Goal: Information Seeking & Learning: Learn about a topic

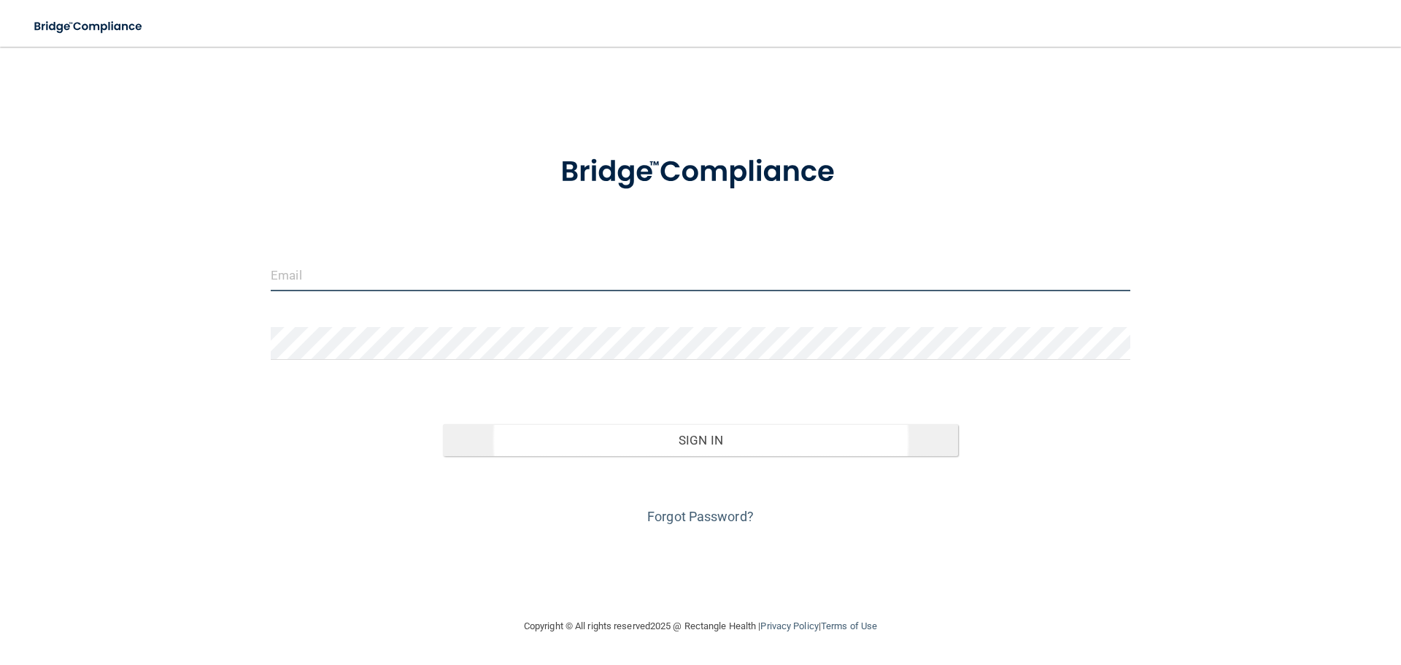
type input "[EMAIL_ADDRESS][DOMAIN_NAME]"
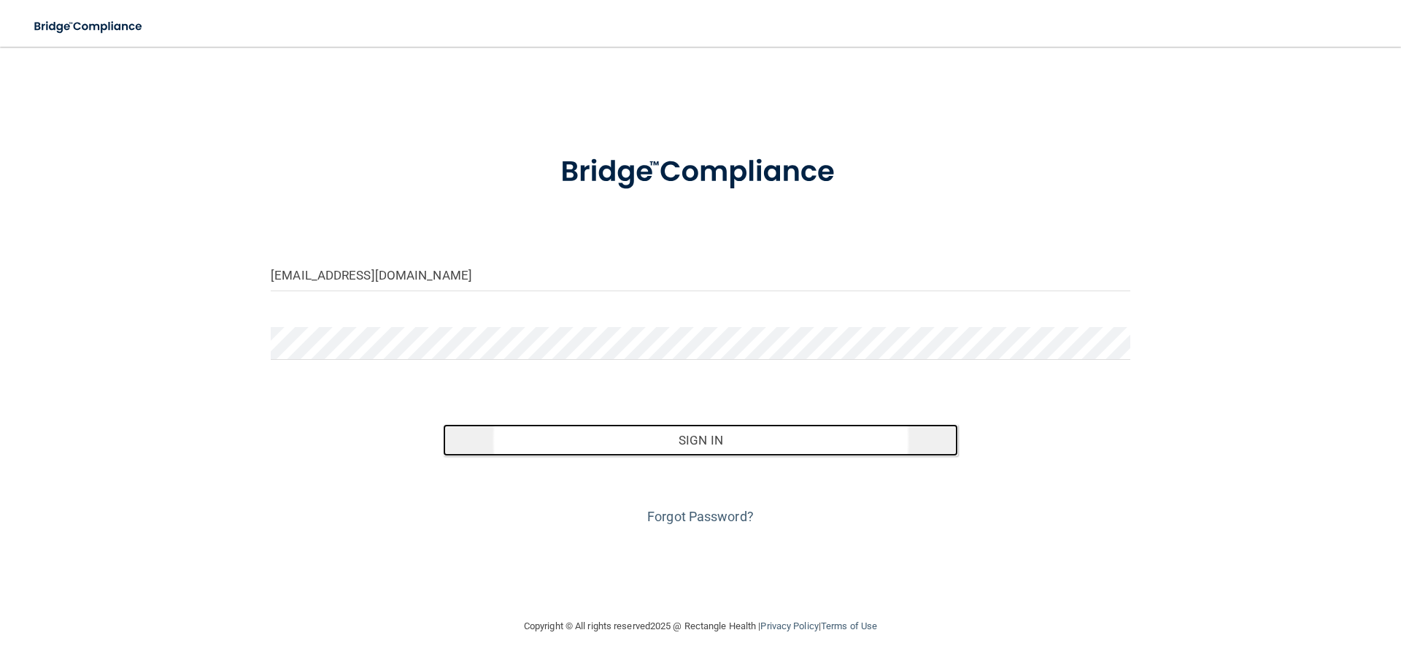
click at [585, 439] on button "Sign In" at bounding box center [701, 440] width 516 height 32
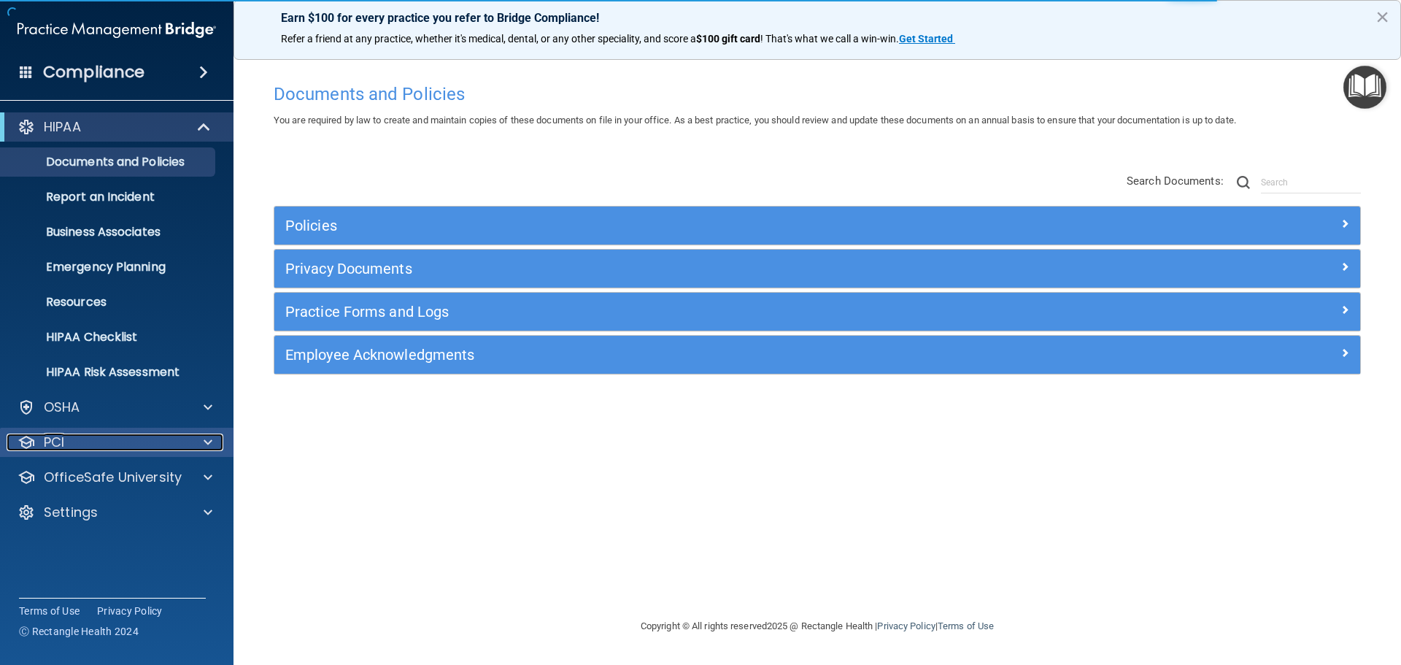
click at [109, 434] on div "PCI" at bounding box center [97, 443] width 181 height 18
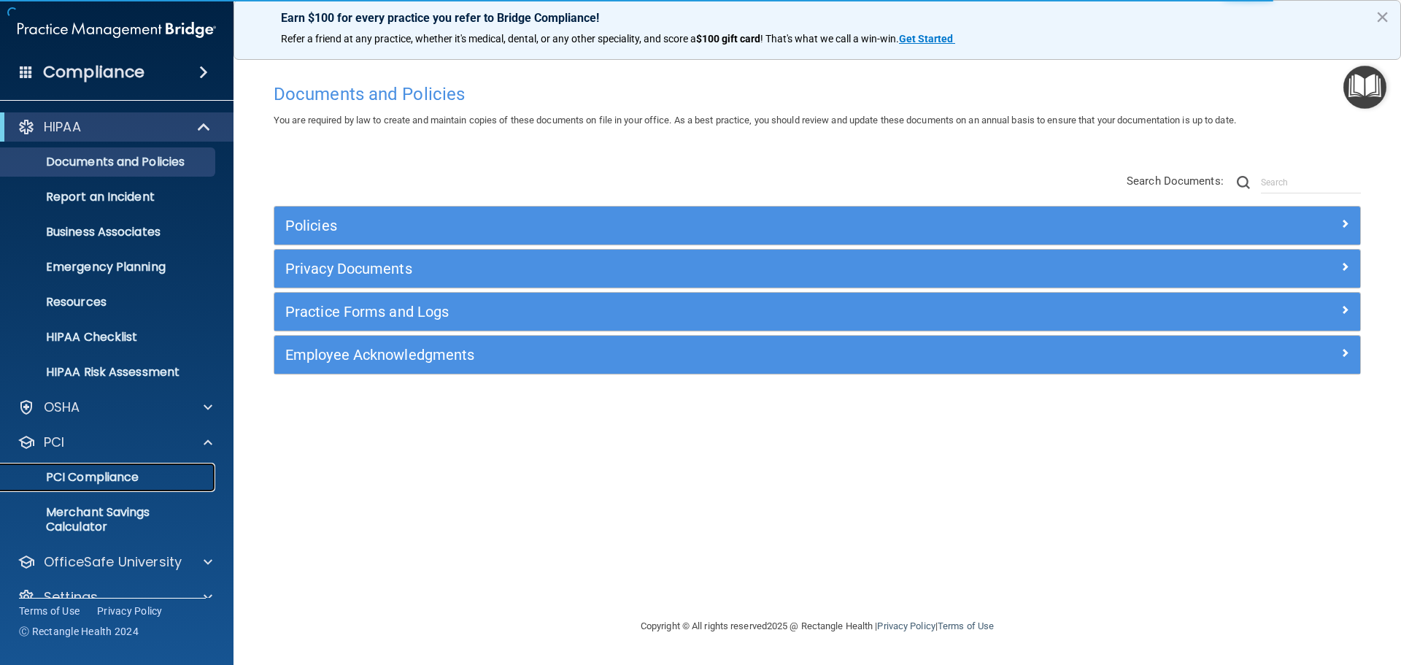
click at [108, 481] on p "PCI Compliance" at bounding box center [108, 477] width 199 height 15
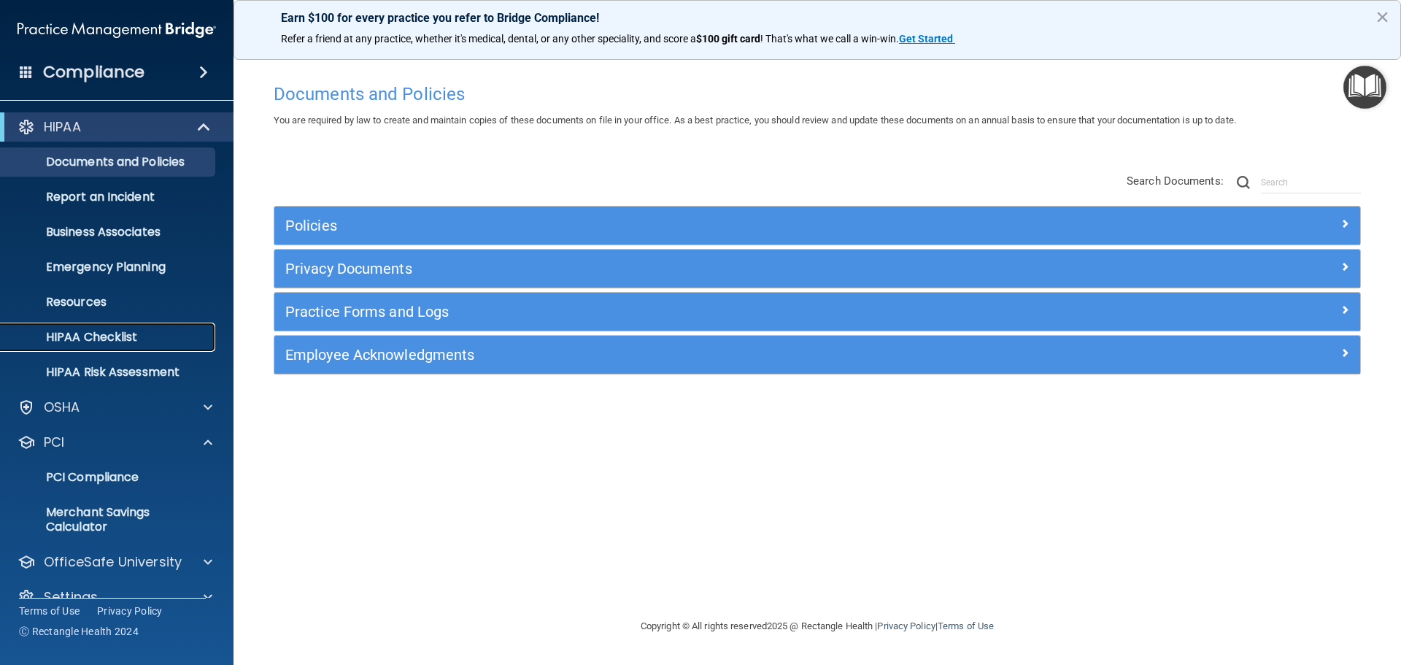
click at [168, 334] on p "HIPAA Checklist" at bounding box center [108, 337] width 199 height 15
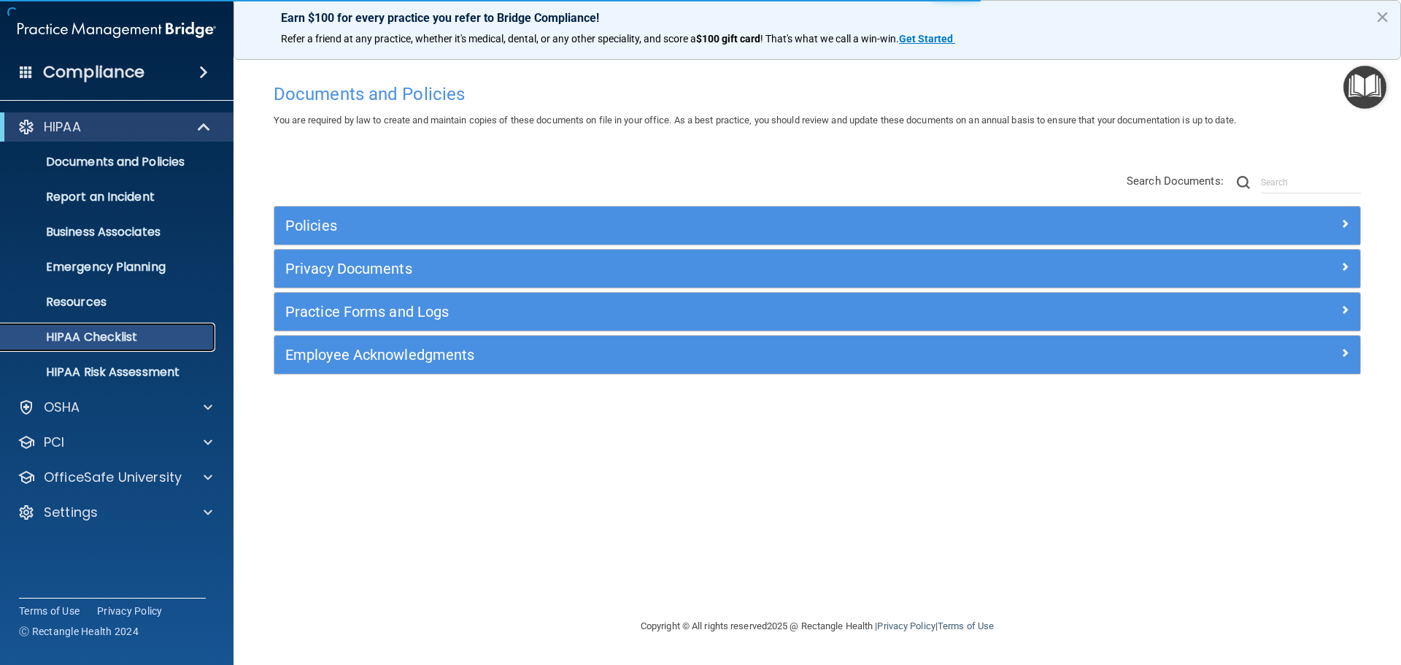
click at [114, 339] on p "HIPAA Checklist" at bounding box center [108, 337] width 199 height 15
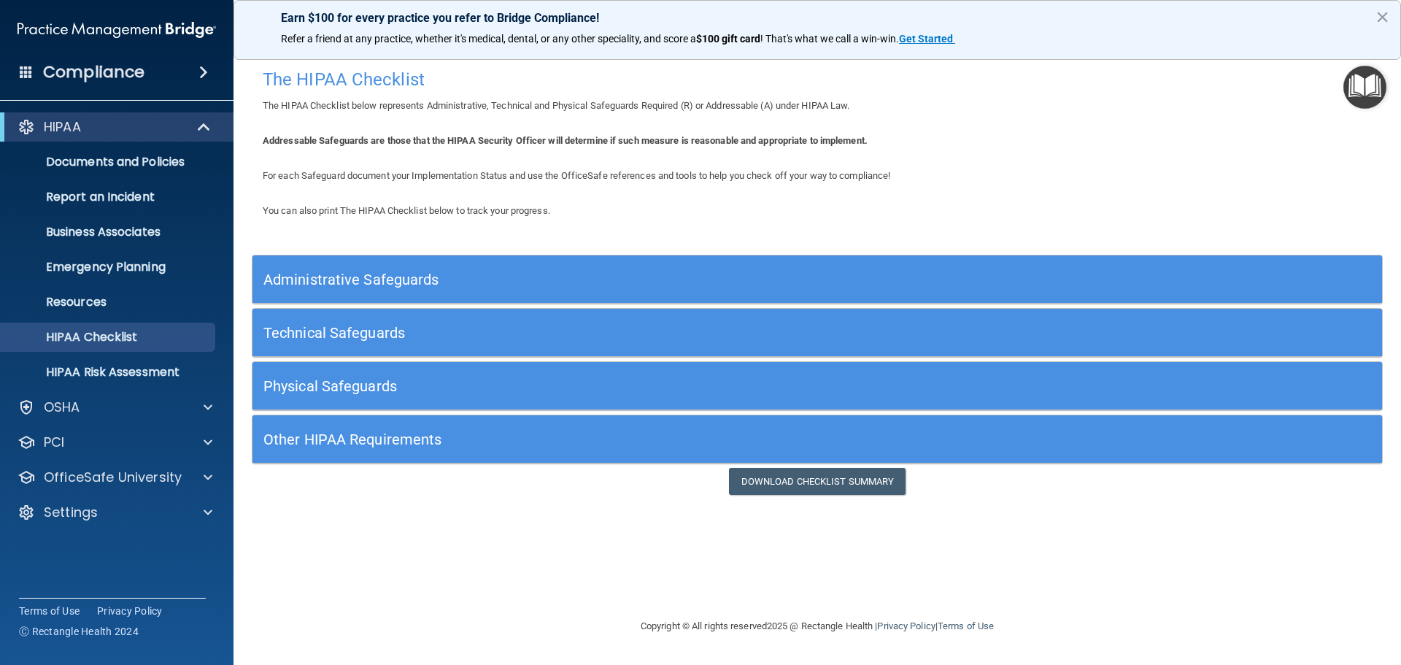
click at [350, 263] on div "Administrative Safeguards" at bounding box center [676, 279] width 847 height 33
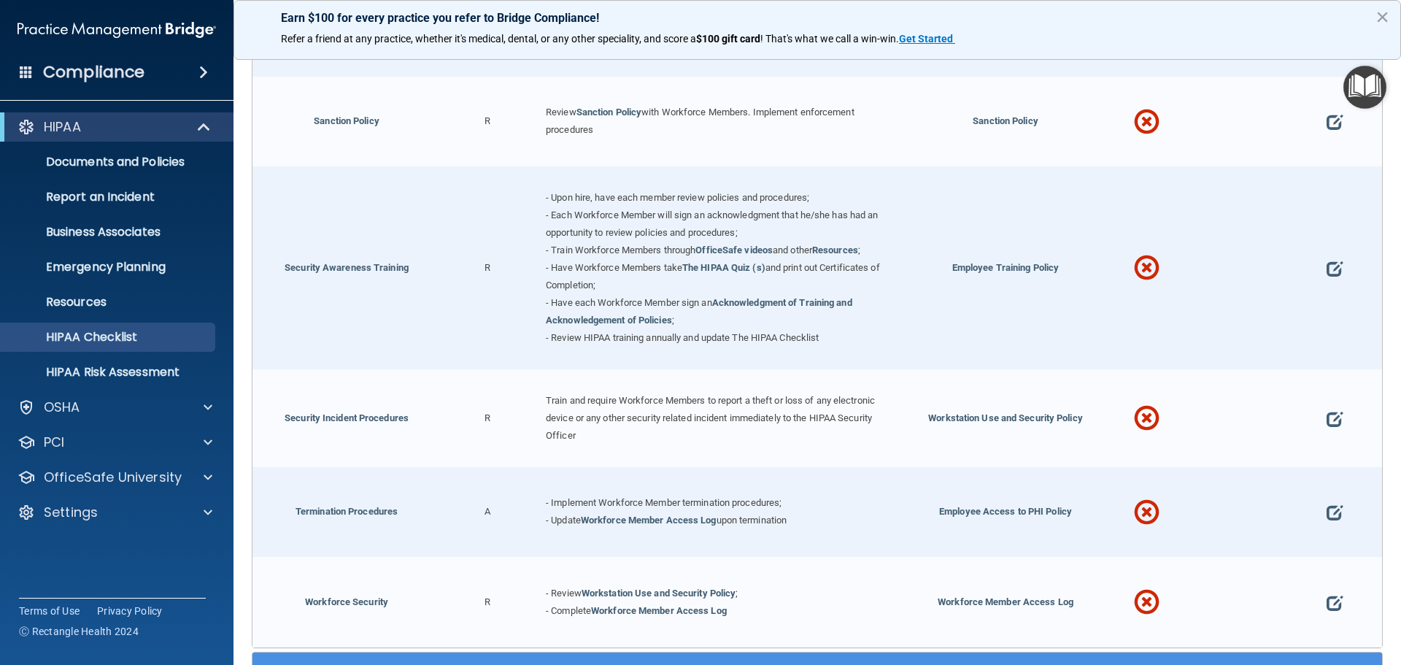
scroll to position [1387, 0]
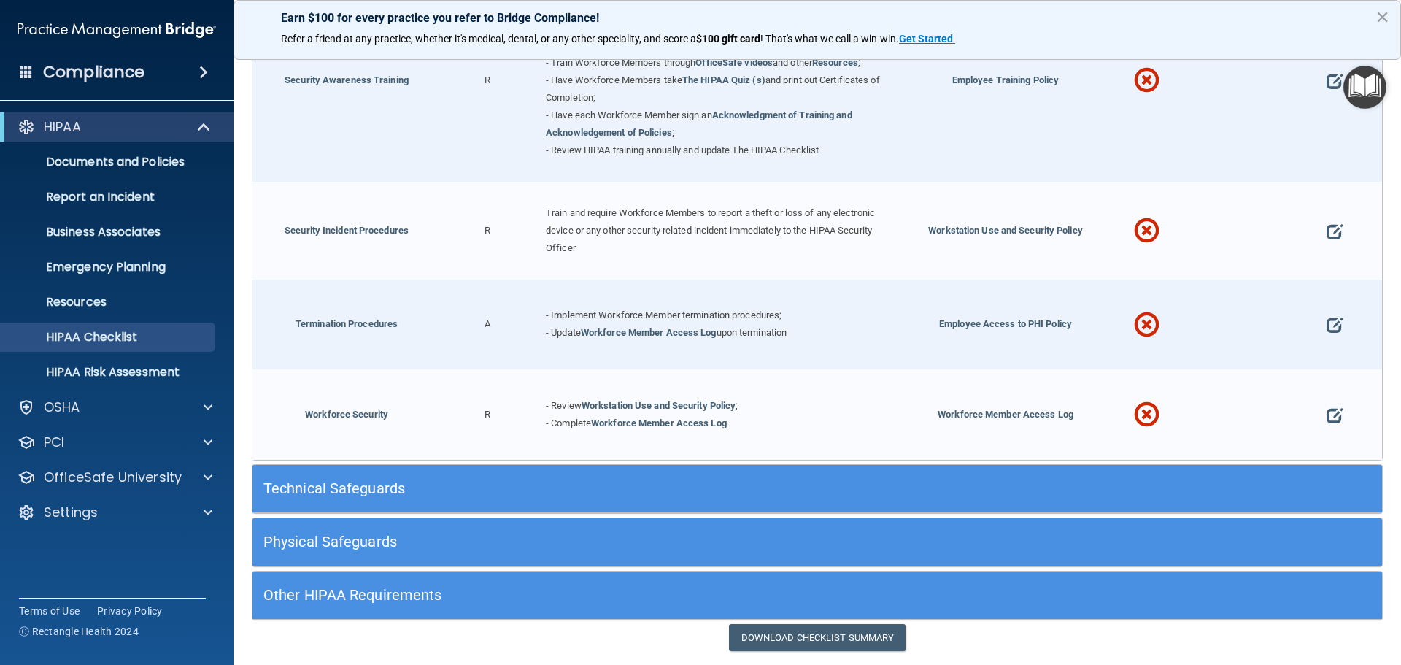
click at [380, 496] on h5 "Technical Safeguards" at bounding box center [675, 488] width 825 height 16
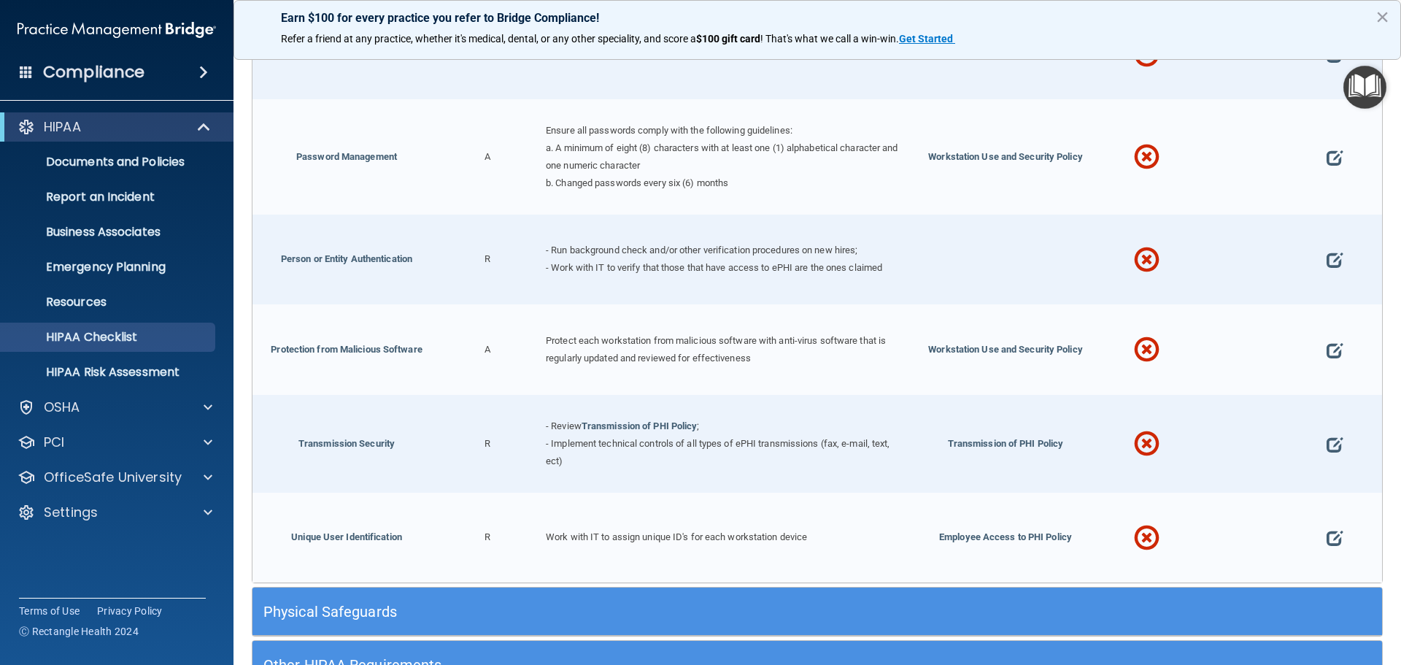
scroll to position [2700, 0]
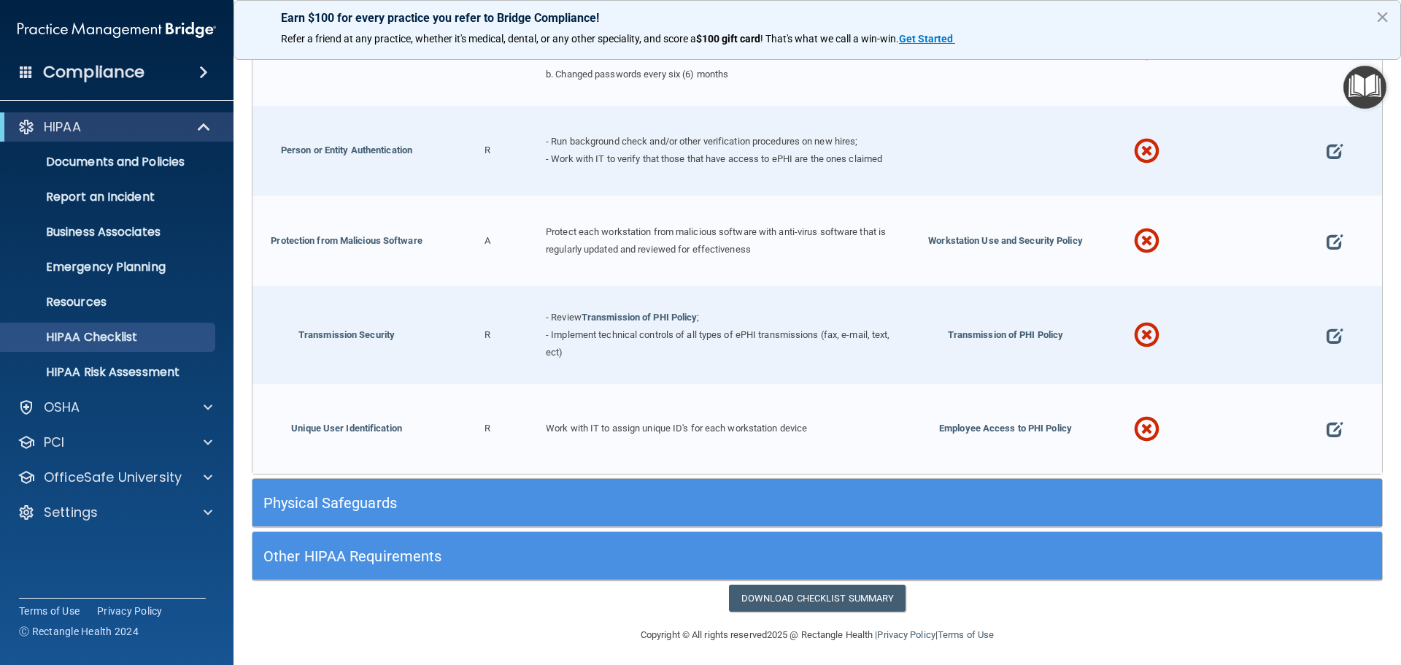
click at [434, 510] on div "Physical Safeguards" at bounding box center [676, 502] width 847 height 33
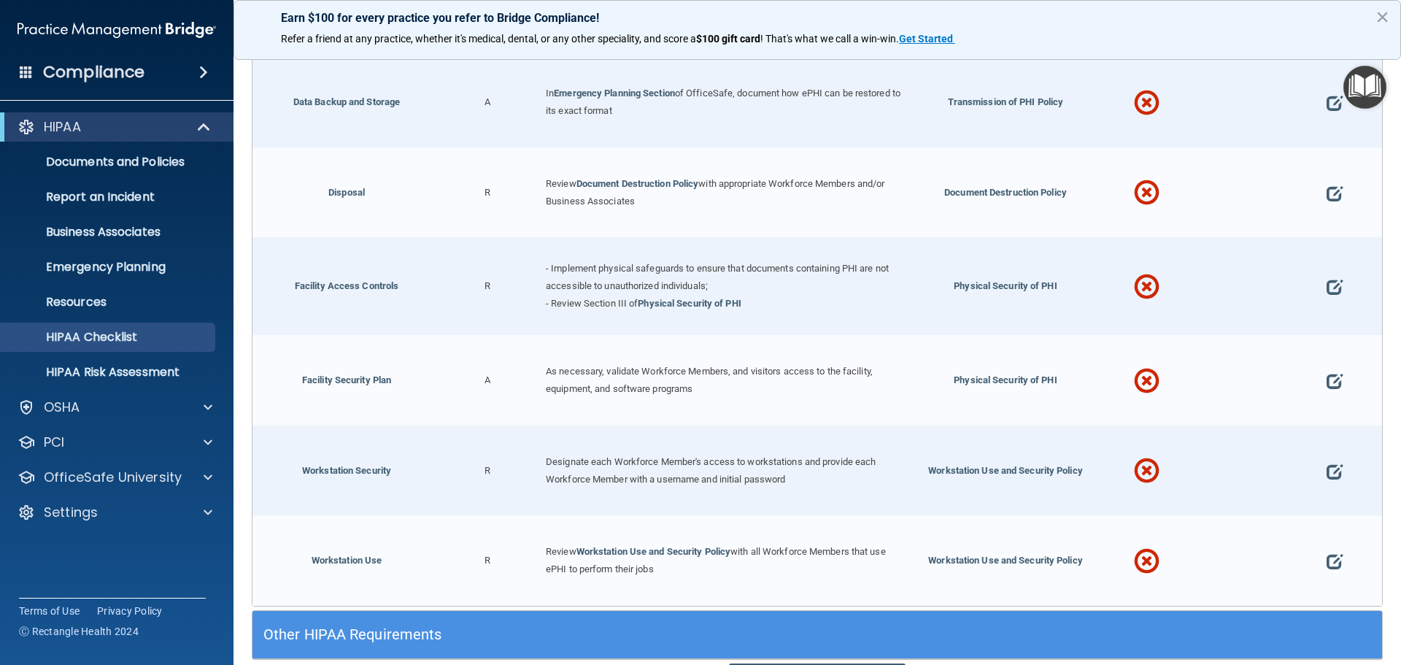
scroll to position [3396, 0]
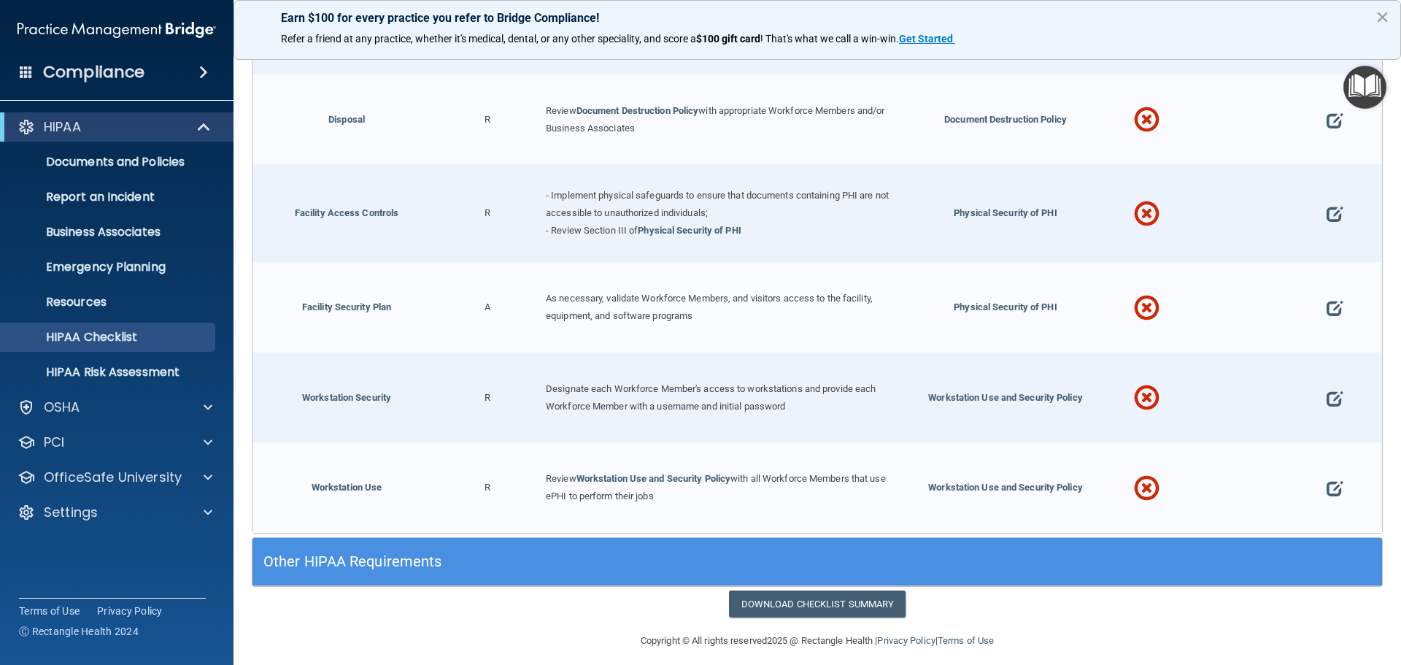
click at [420, 553] on h5 "Other HIPAA Requirements" at bounding box center [675, 561] width 825 height 16
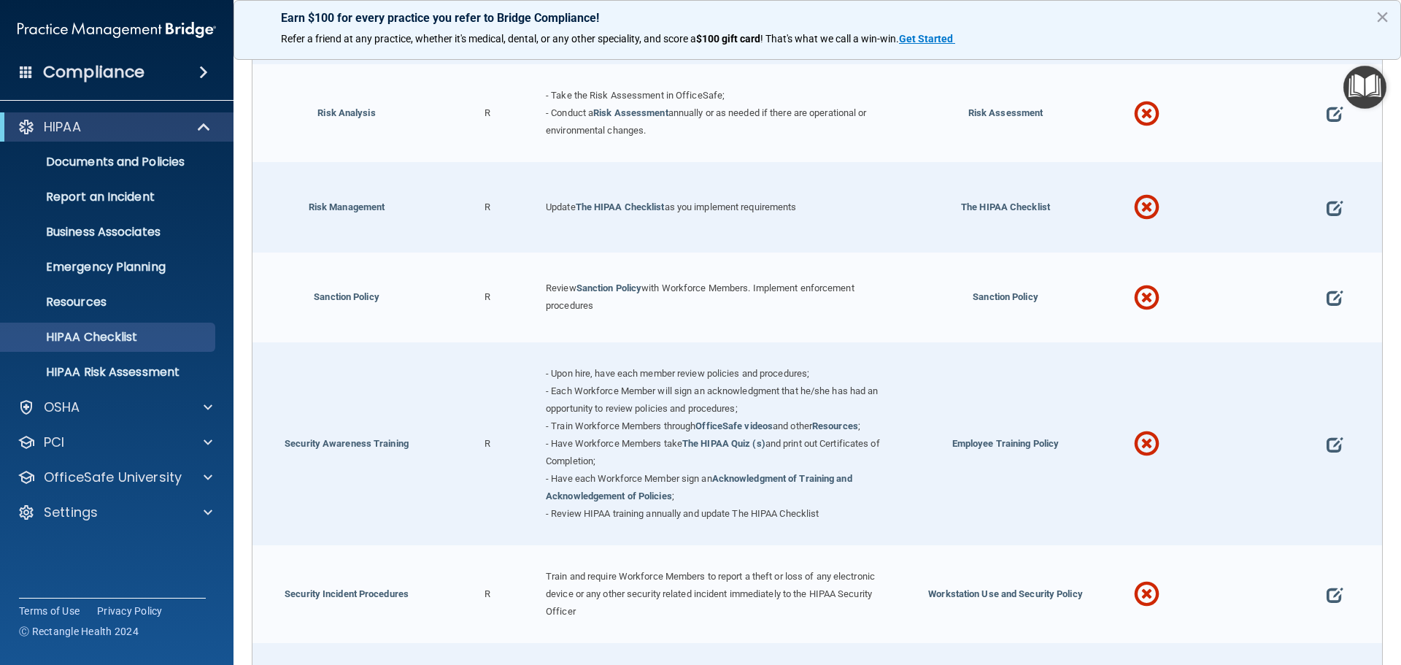
scroll to position [730, 0]
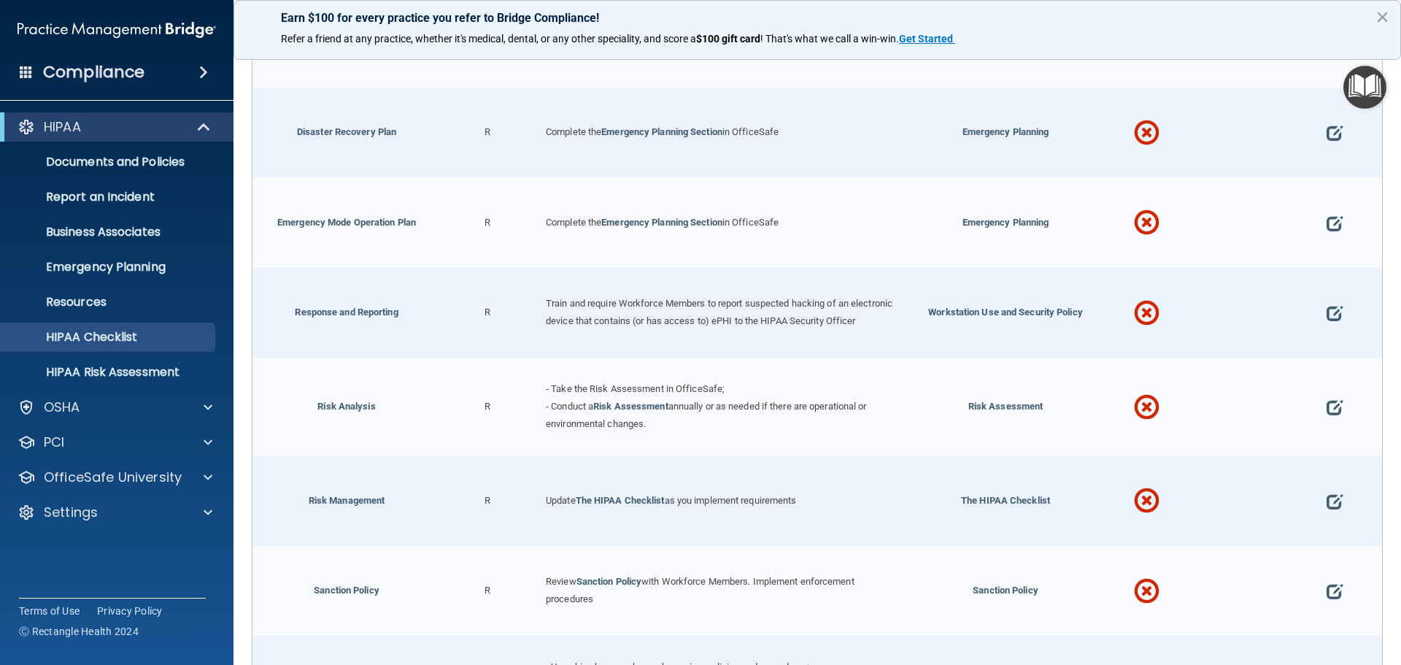
click at [1140, 133] on span at bounding box center [1147, 132] width 26 height 63
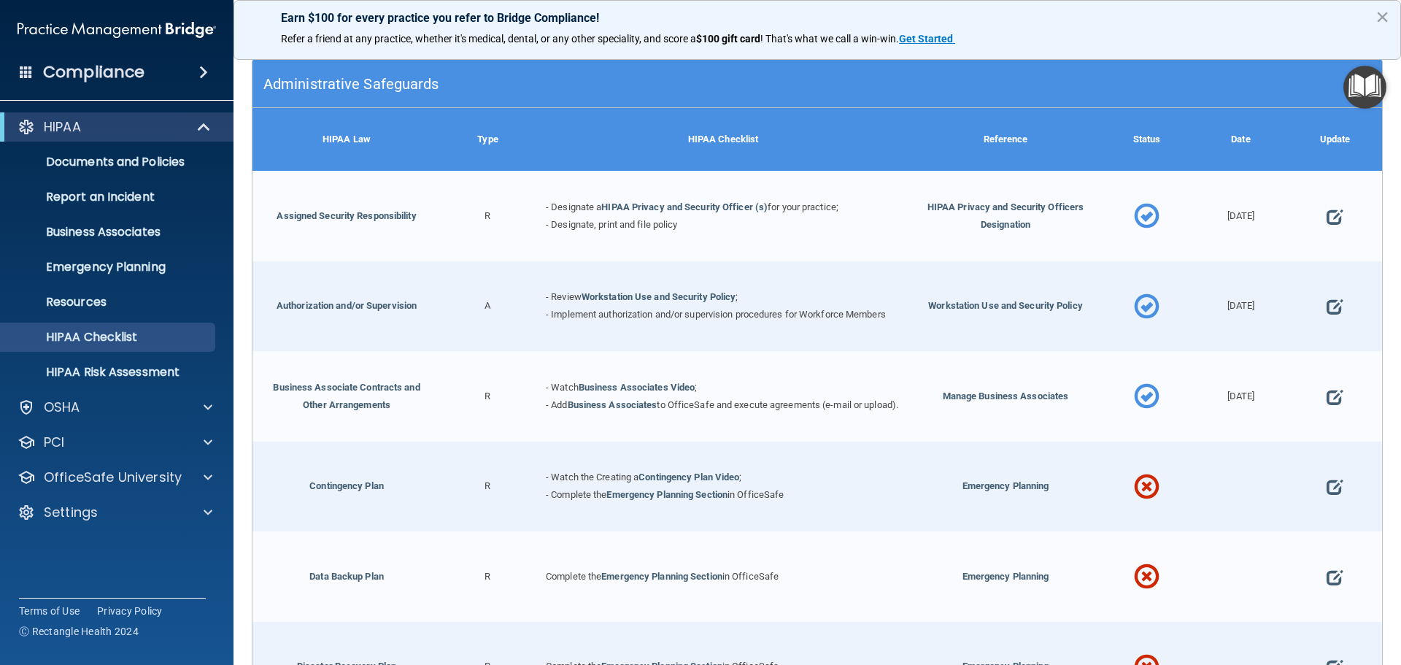
scroll to position [365, 0]
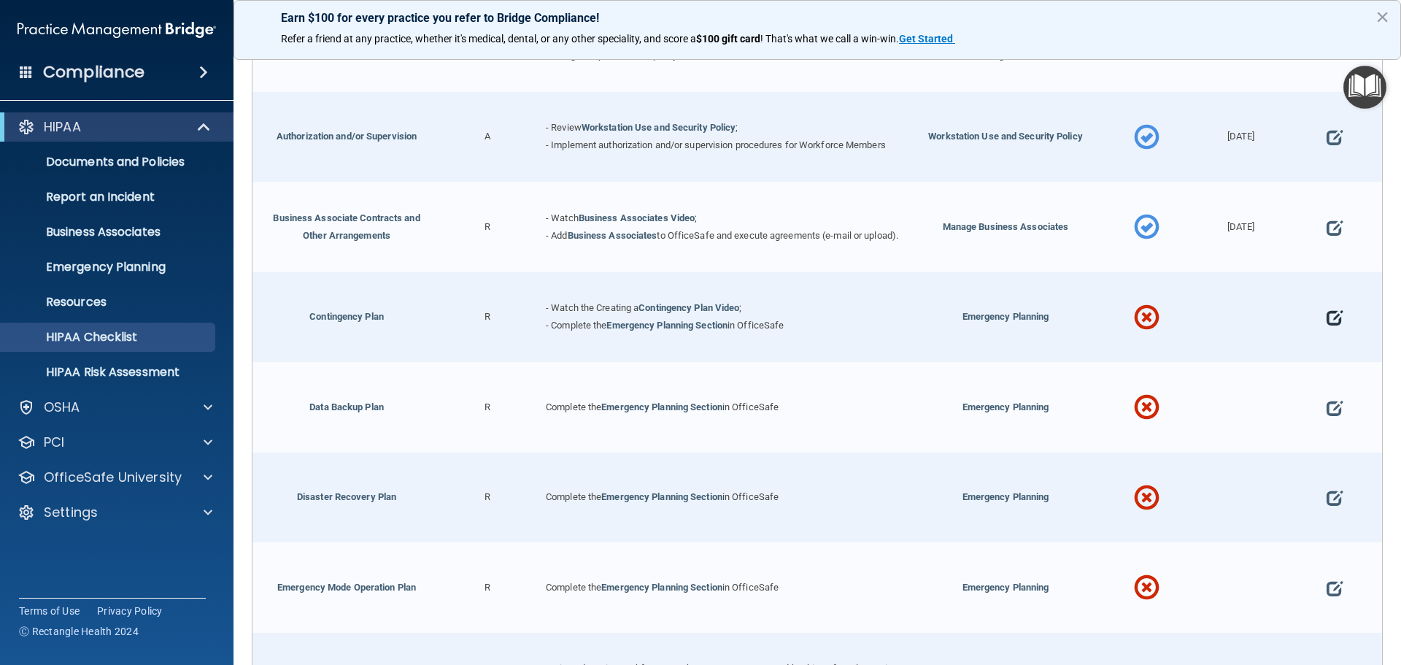
click at [1327, 322] on span at bounding box center [1335, 318] width 16 height 45
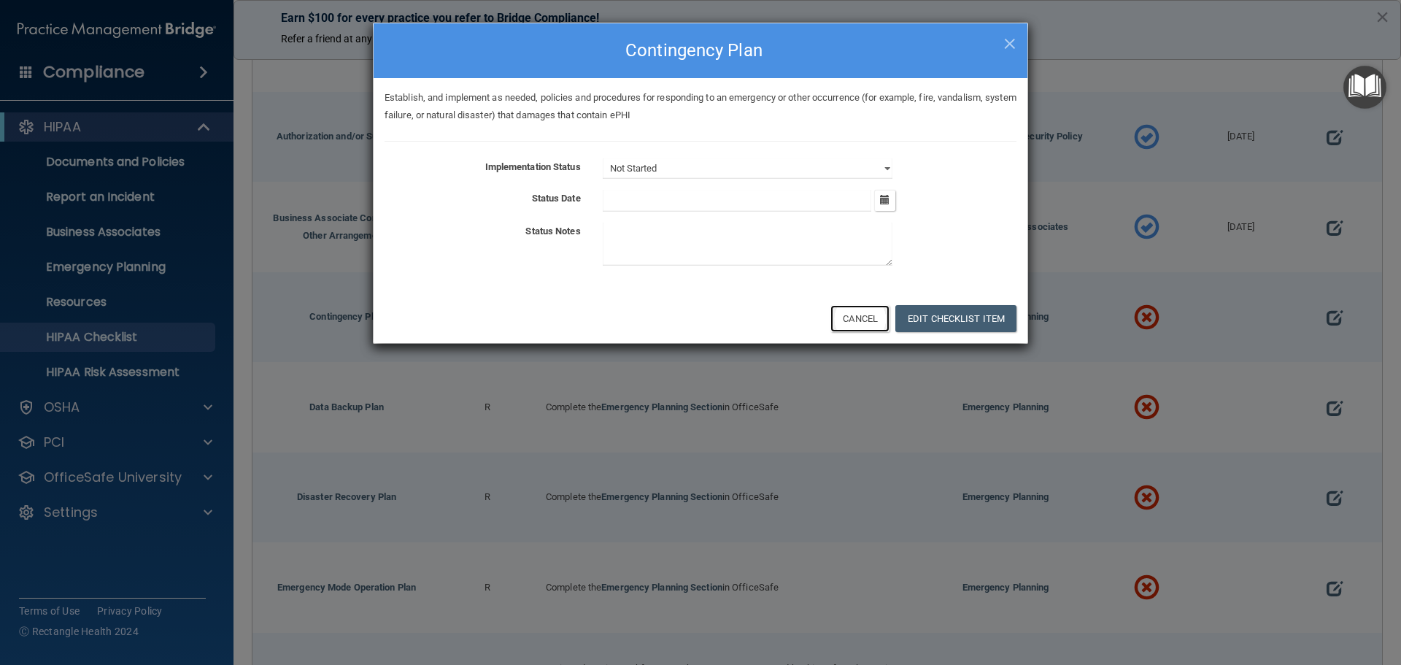
click at [843, 318] on button "Cancel" at bounding box center [860, 318] width 59 height 27
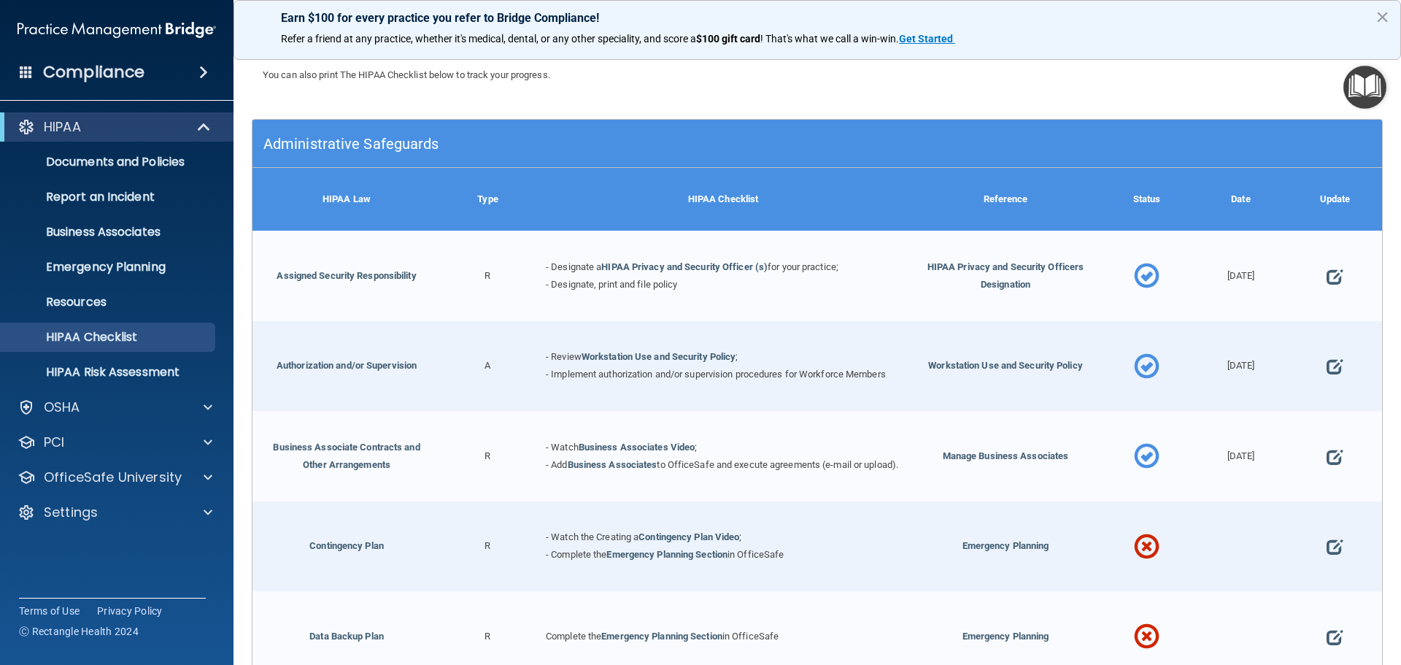
scroll to position [0, 0]
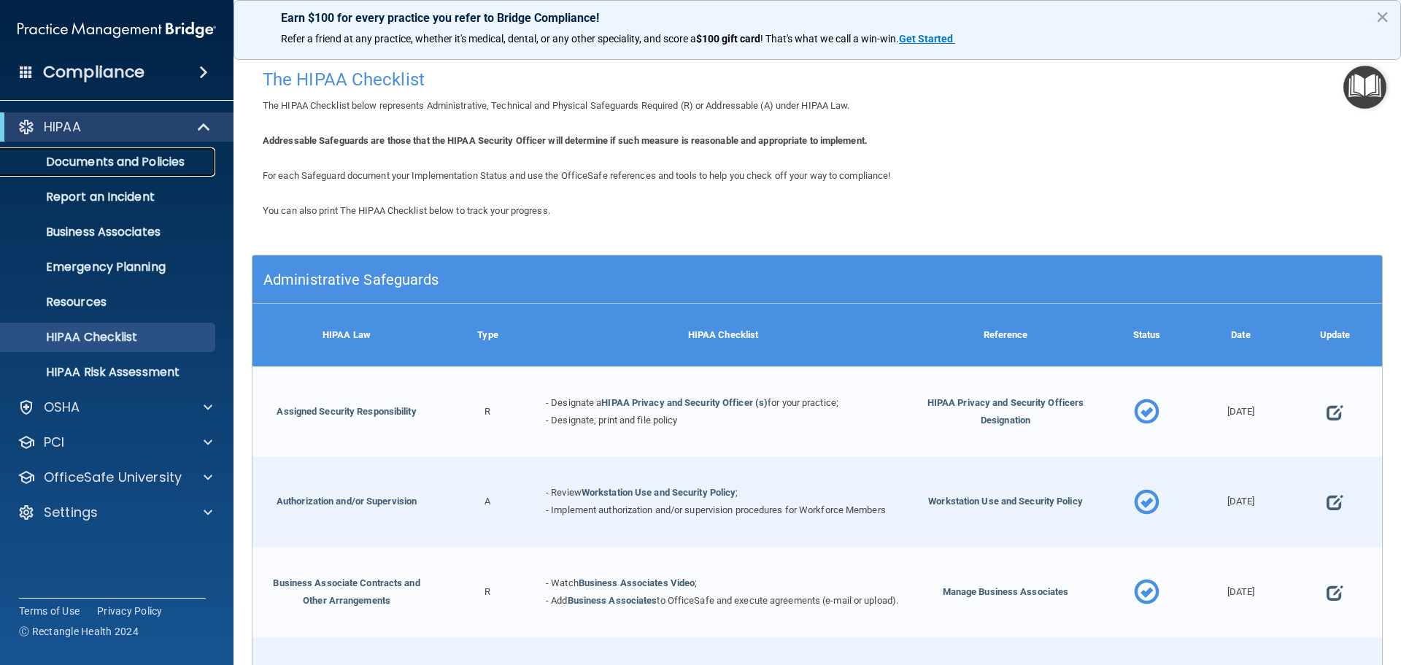
click at [138, 172] on link "Documents and Policies" at bounding box center [100, 161] width 230 height 29
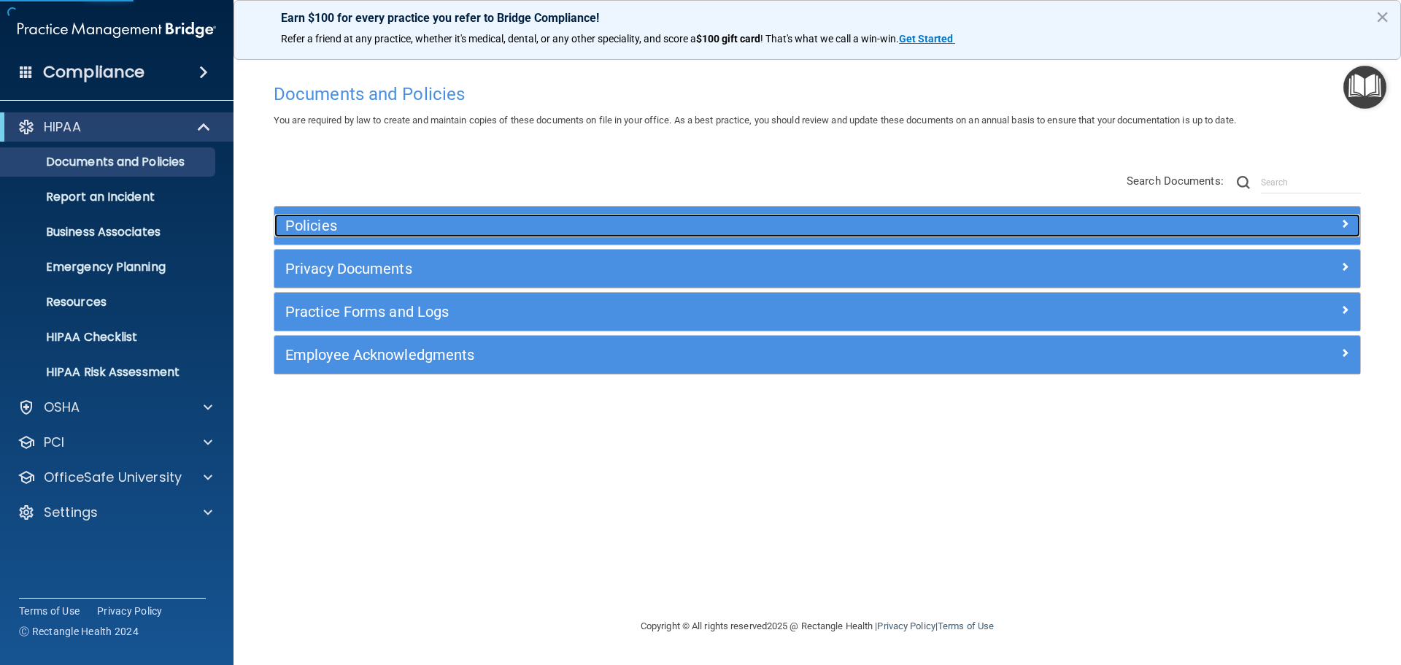
click at [542, 216] on div "Policies" at bounding box center [681, 225] width 815 height 23
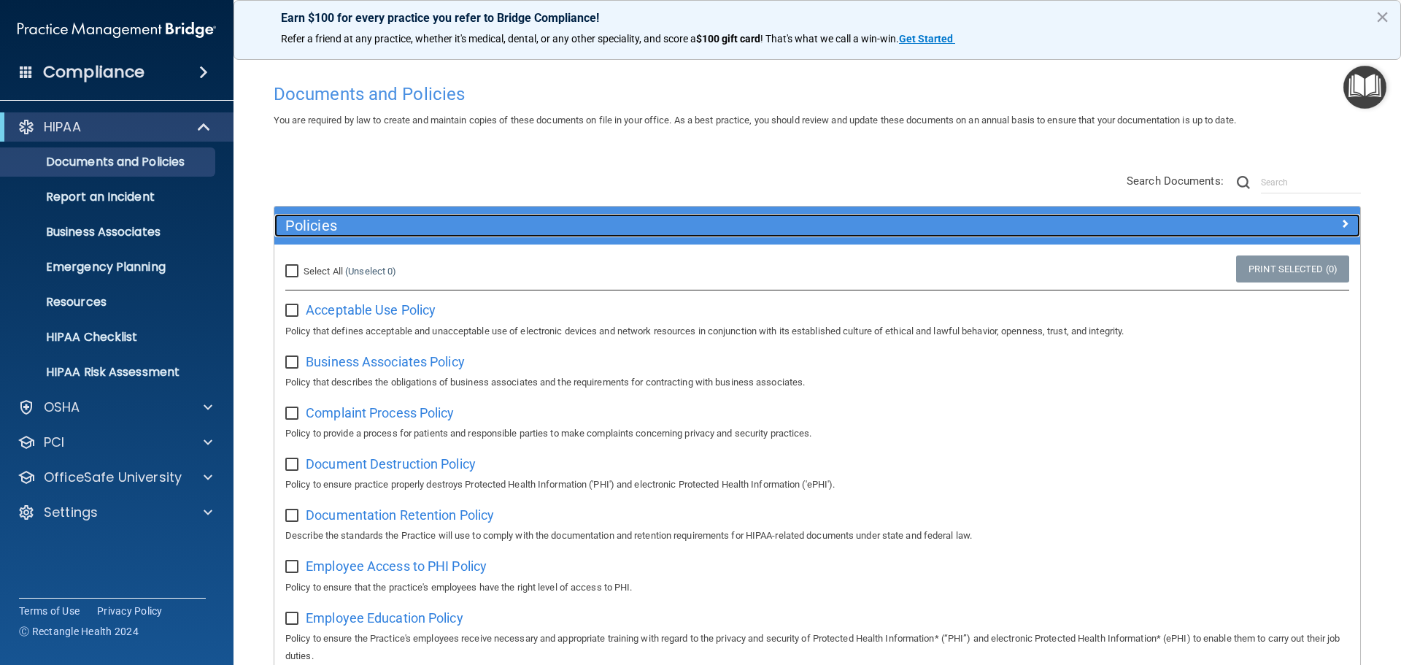
click at [542, 217] on h5 "Policies" at bounding box center [681, 225] width 793 height 16
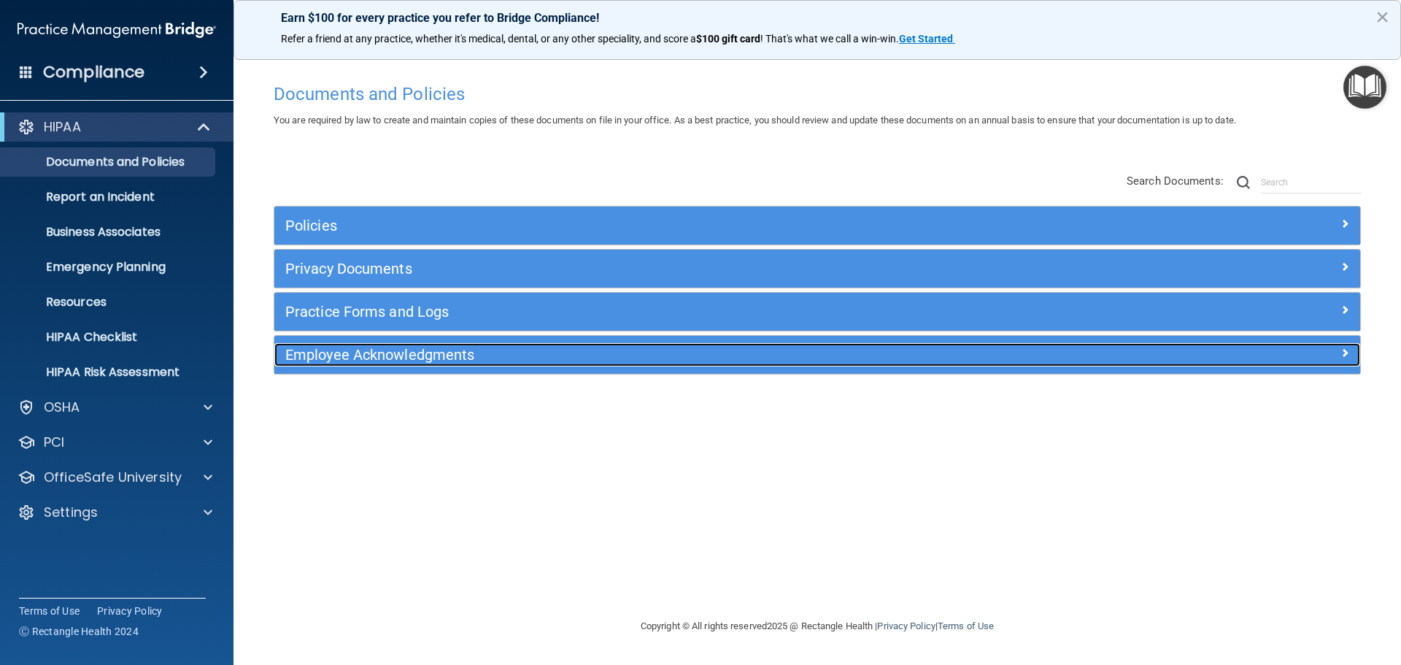
click at [447, 347] on h5 "Employee Acknowledgments" at bounding box center [681, 355] width 793 height 16
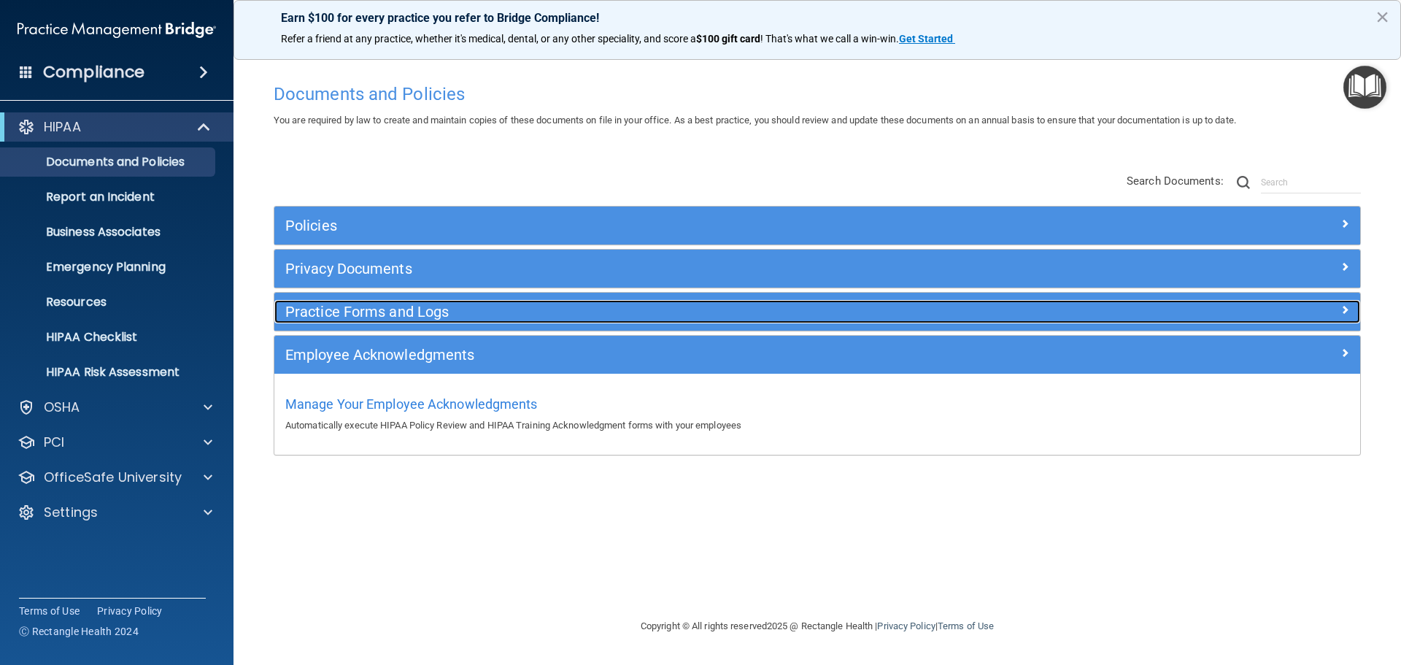
click at [466, 317] on h5 "Practice Forms and Logs" at bounding box center [681, 312] width 793 height 16
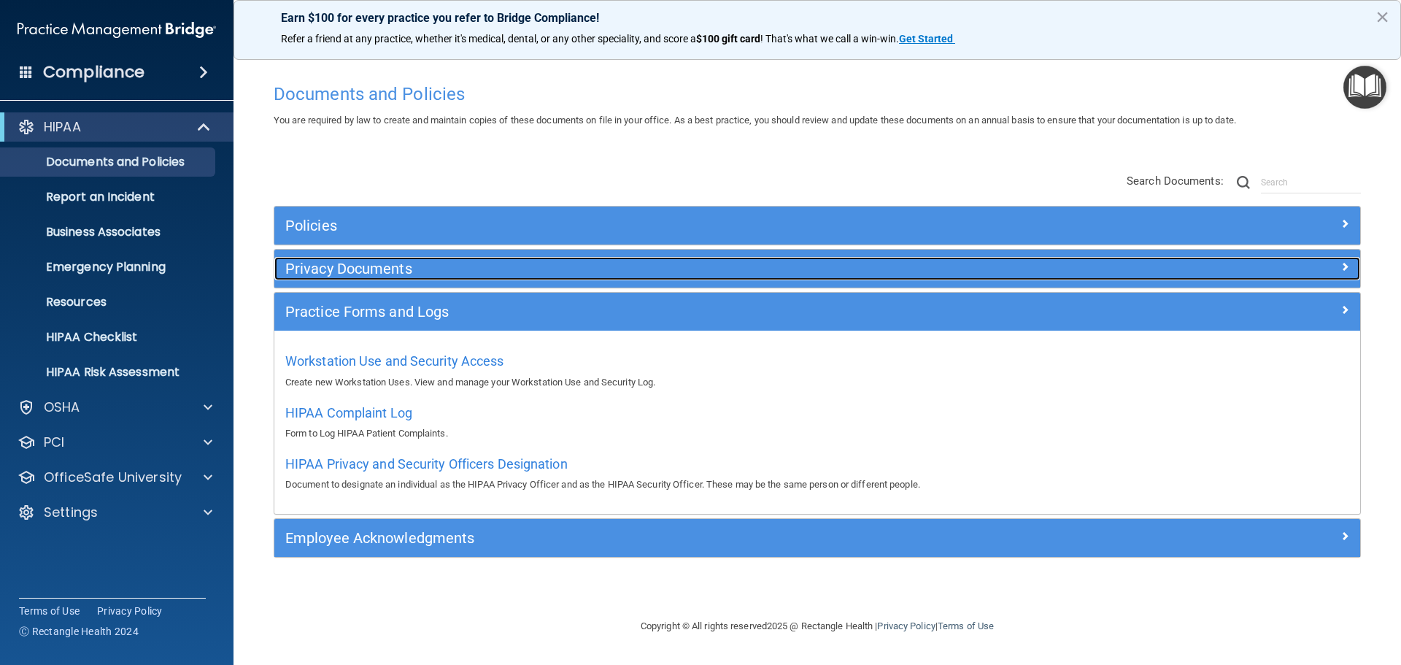
click at [469, 276] on h5 "Privacy Documents" at bounding box center [681, 269] width 793 height 16
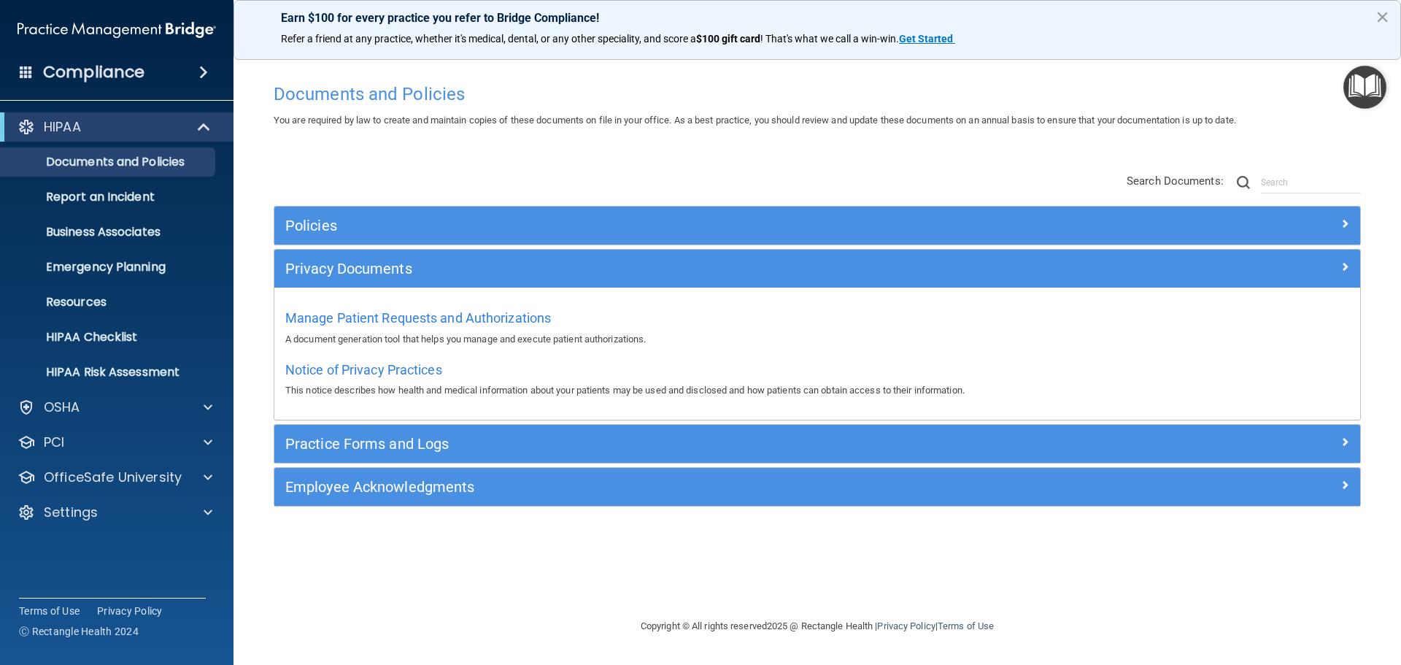
click at [460, 210] on div "Policies" at bounding box center [817, 226] width 1086 height 38
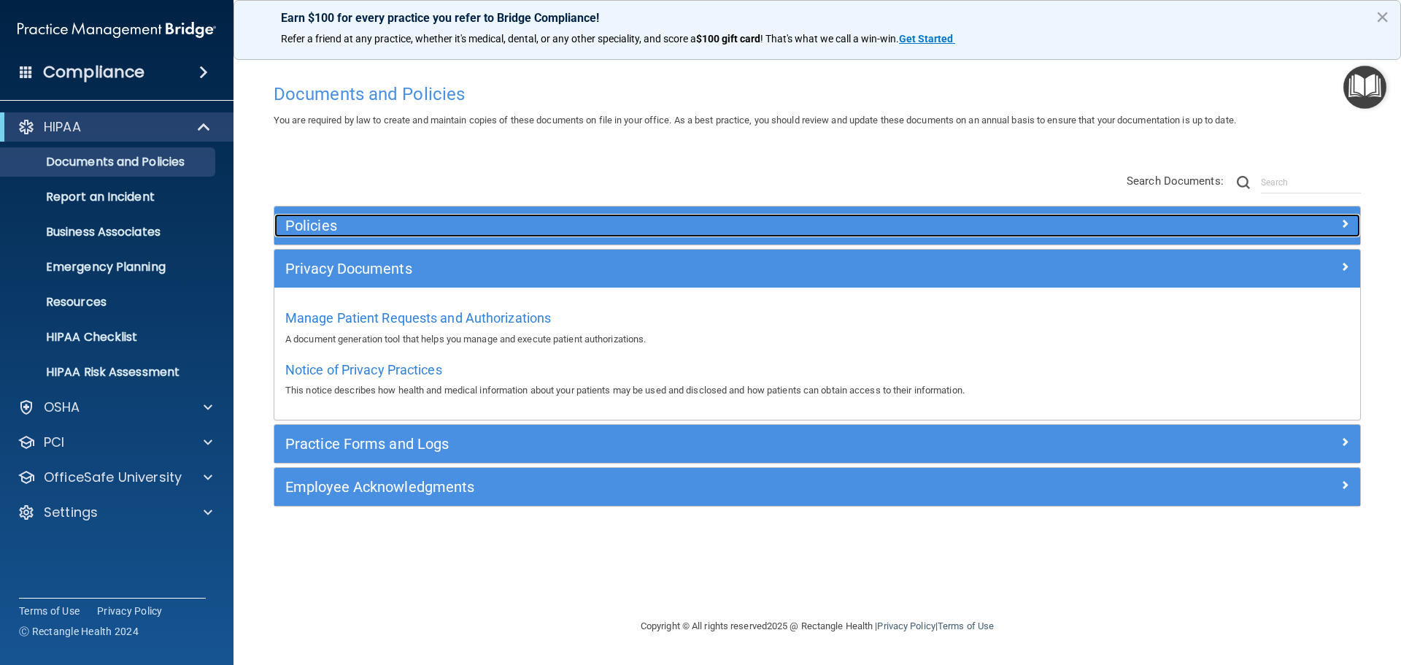
click at [459, 227] on h5 "Policies" at bounding box center [681, 225] width 793 height 16
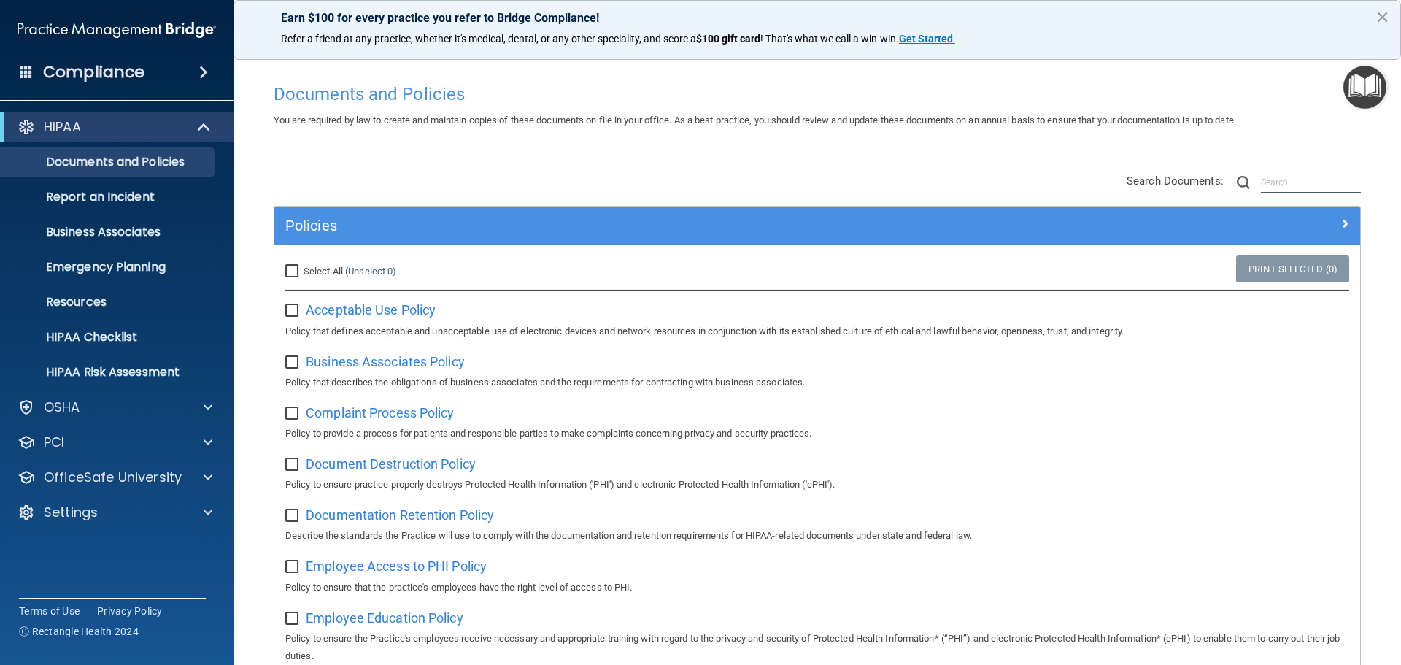
click at [1287, 181] on input "text" at bounding box center [1311, 183] width 100 height 22
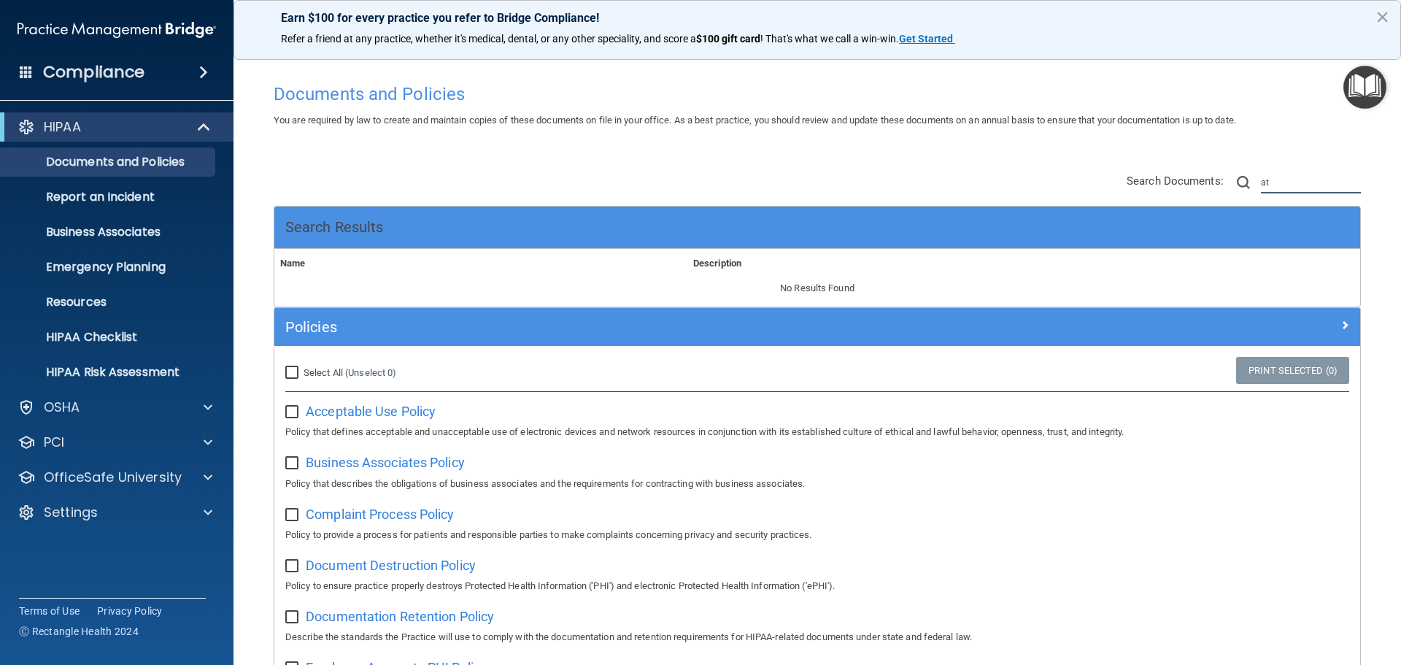
type input "a"
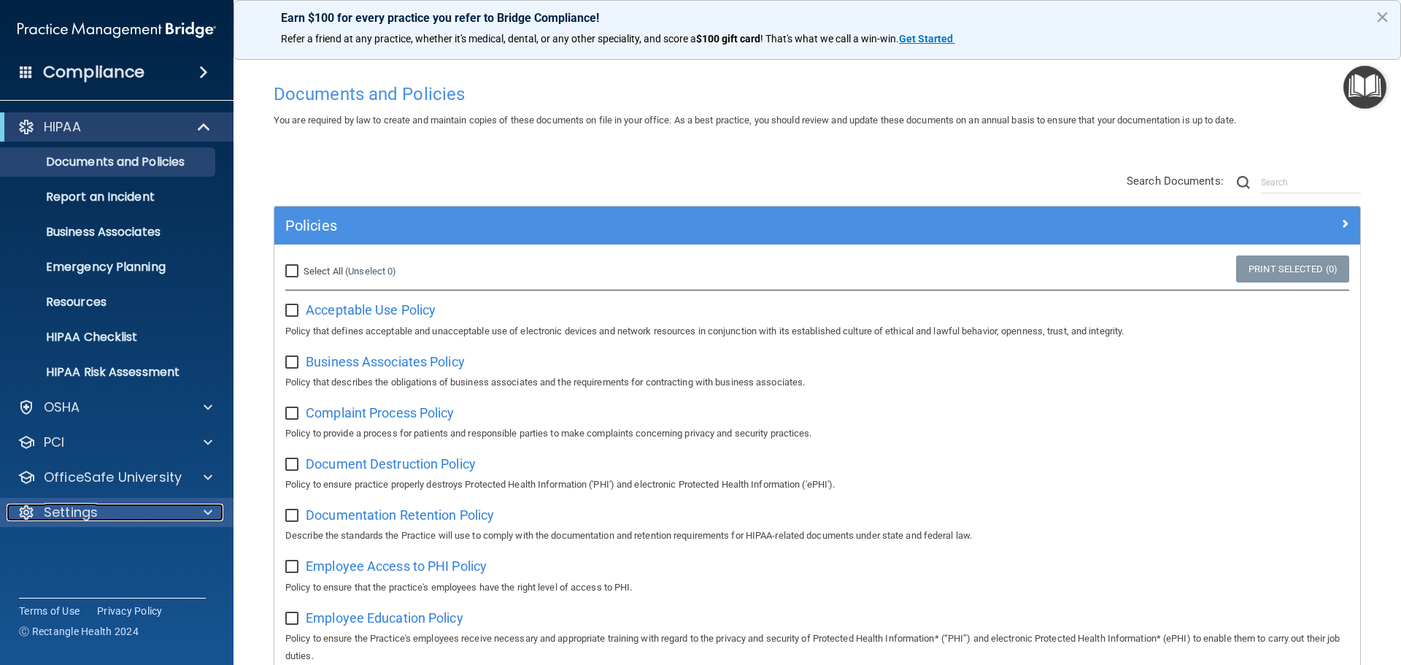
click at [184, 508] on div "Settings" at bounding box center [97, 513] width 181 height 18
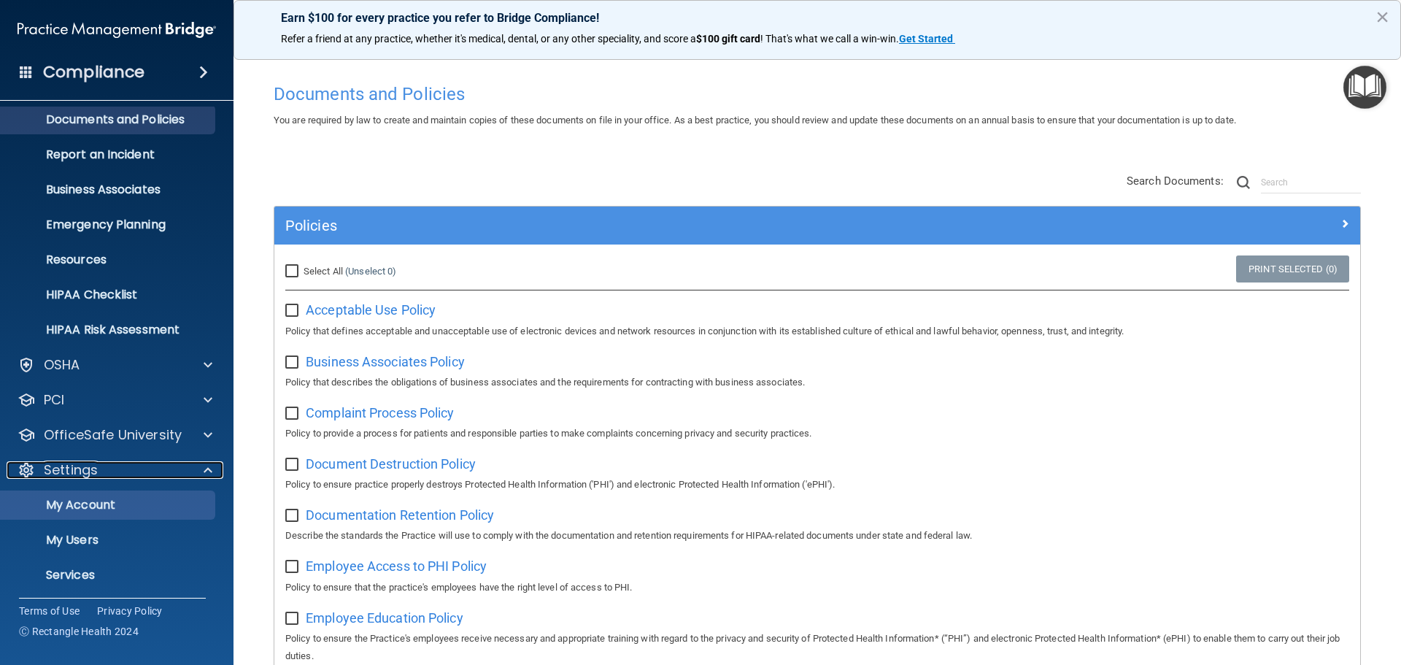
scroll to position [81, 0]
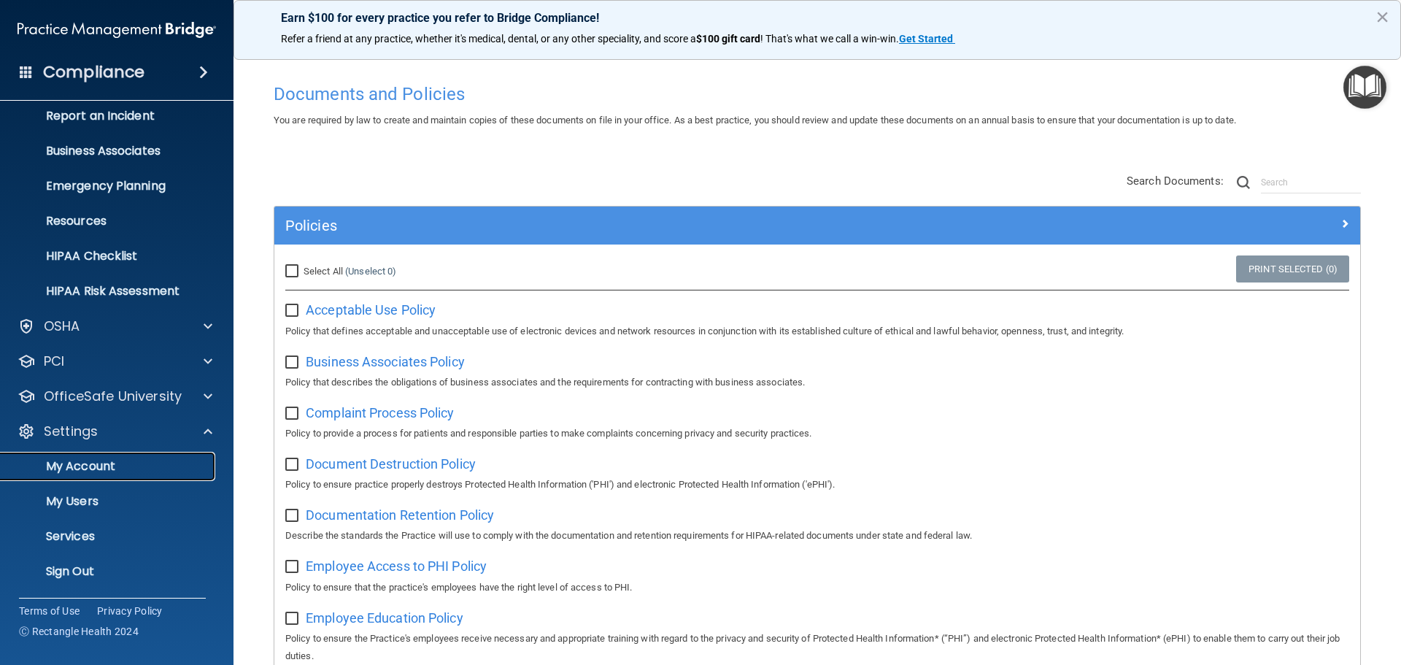
click at [81, 474] on p "My Account" at bounding box center [108, 466] width 199 height 15
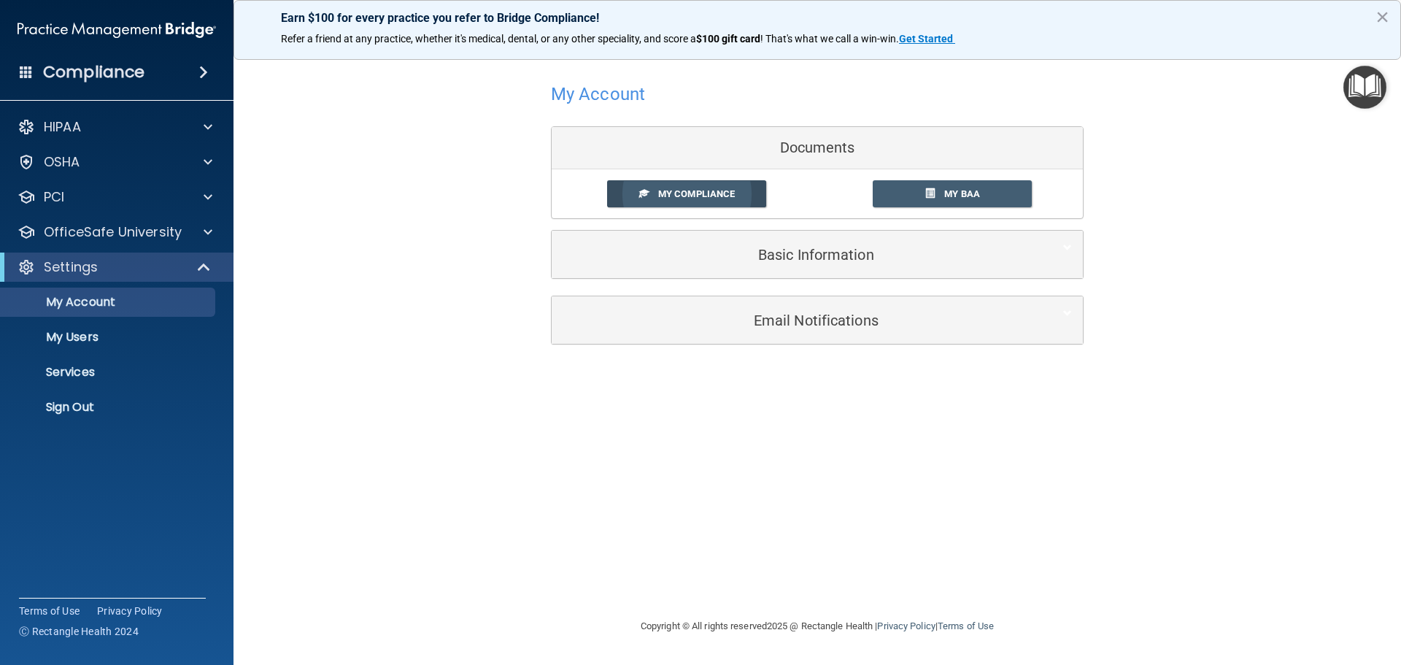
click at [666, 193] on span "My Compliance" at bounding box center [696, 193] width 77 height 11
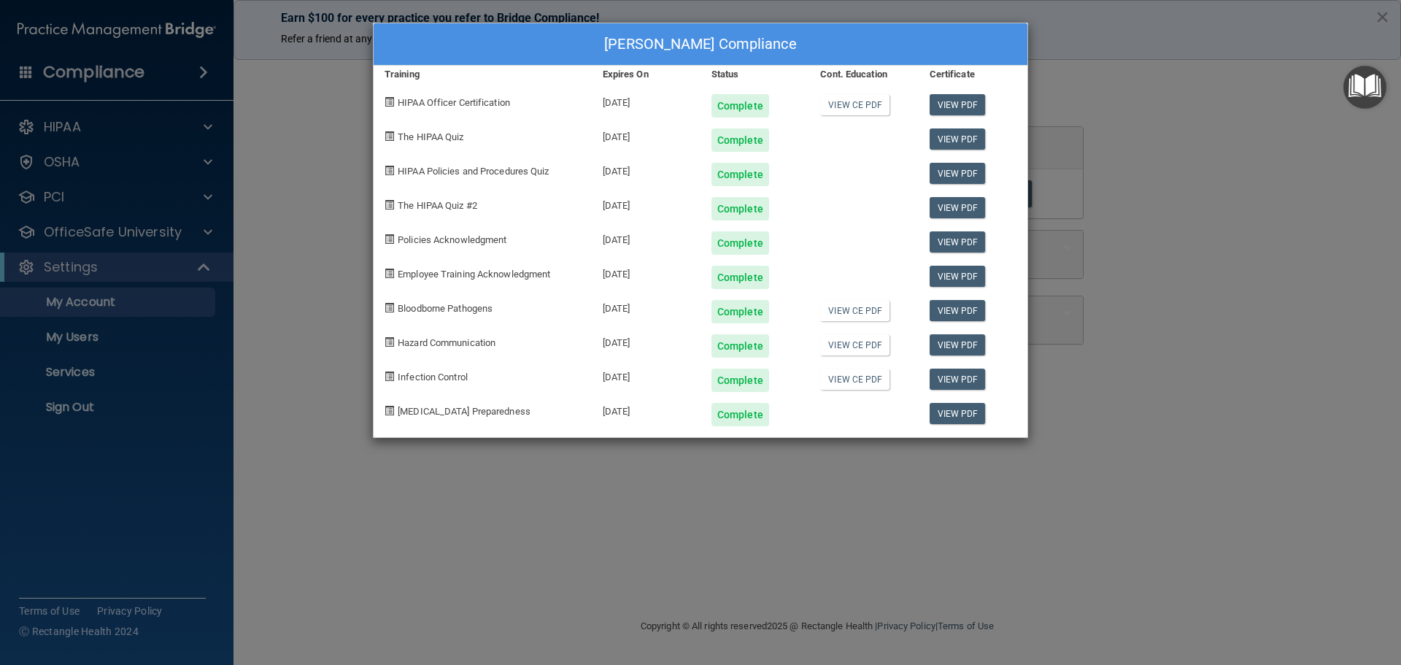
click at [1179, 263] on div "[PERSON_NAME] Compliance Training Expires On Status Cont. Education Certificate…" at bounding box center [700, 332] width 1401 height 665
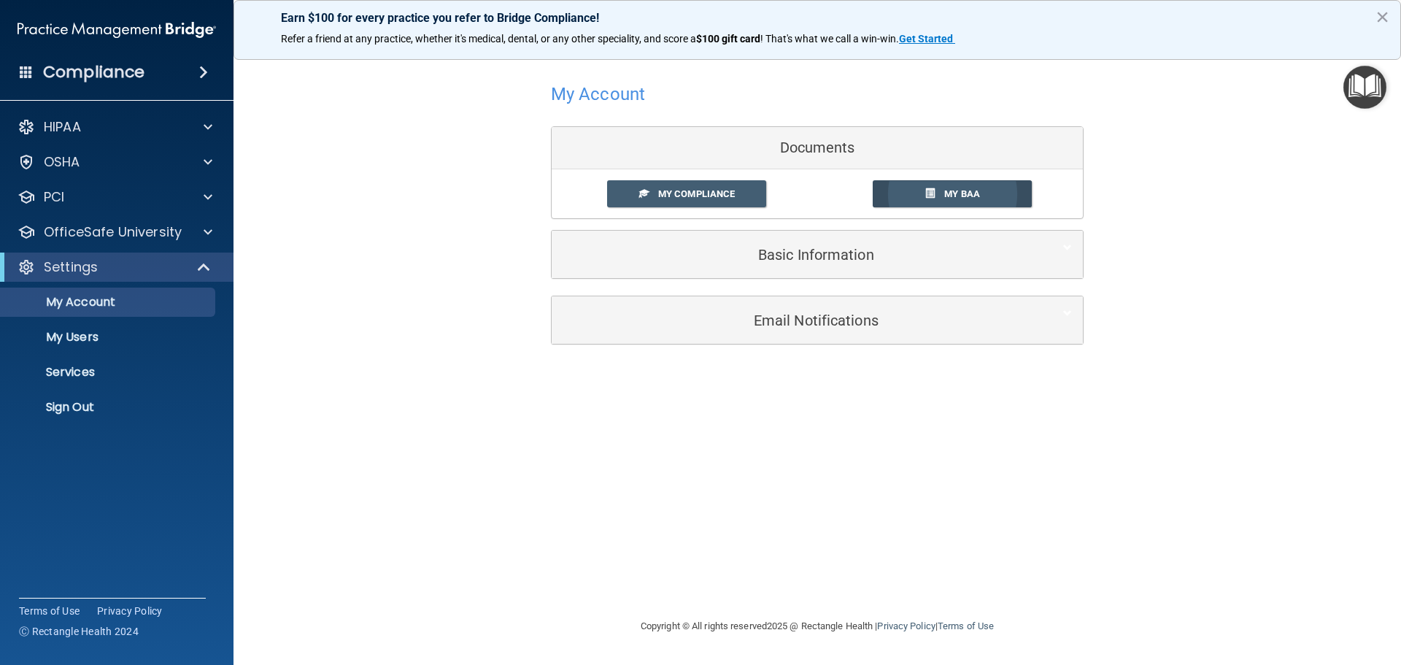
click at [959, 191] on span "My BAA" at bounding box center [962, 193] width 36 height 11
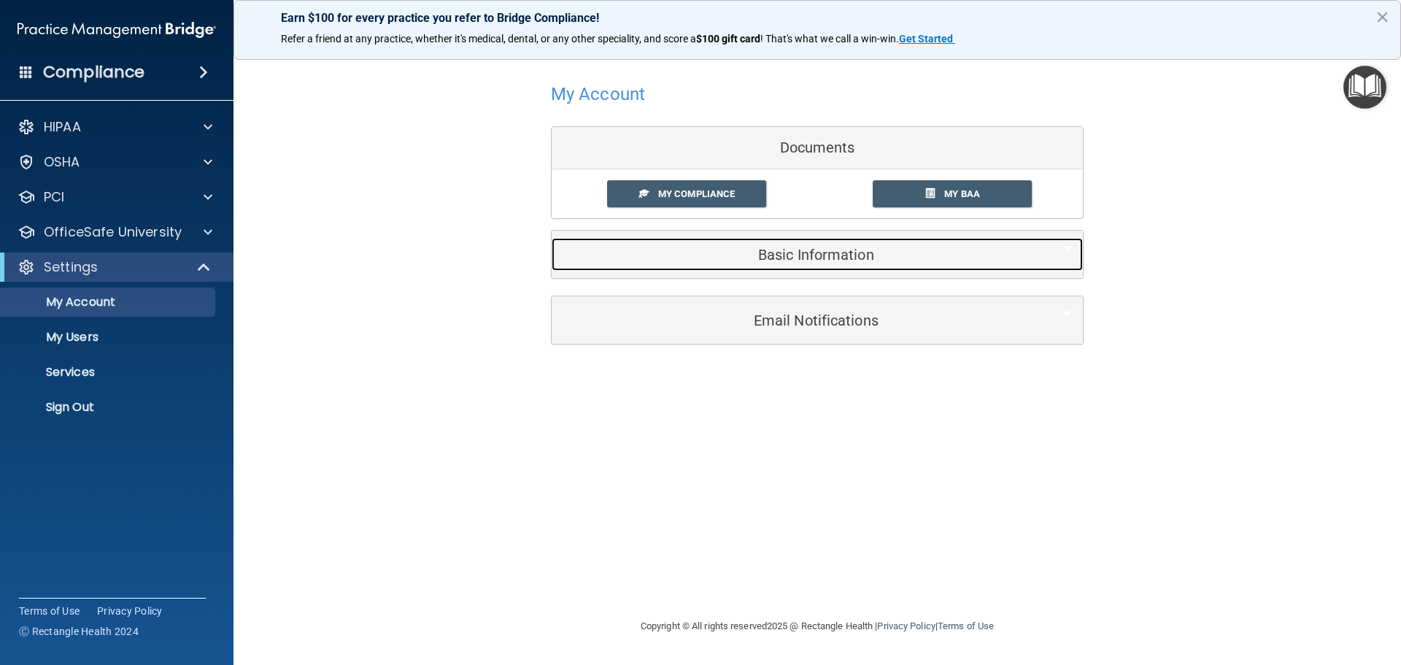
click at [822, 251] on h5 "Basic Information" at bounding box center [795, 255] width 465 height 16
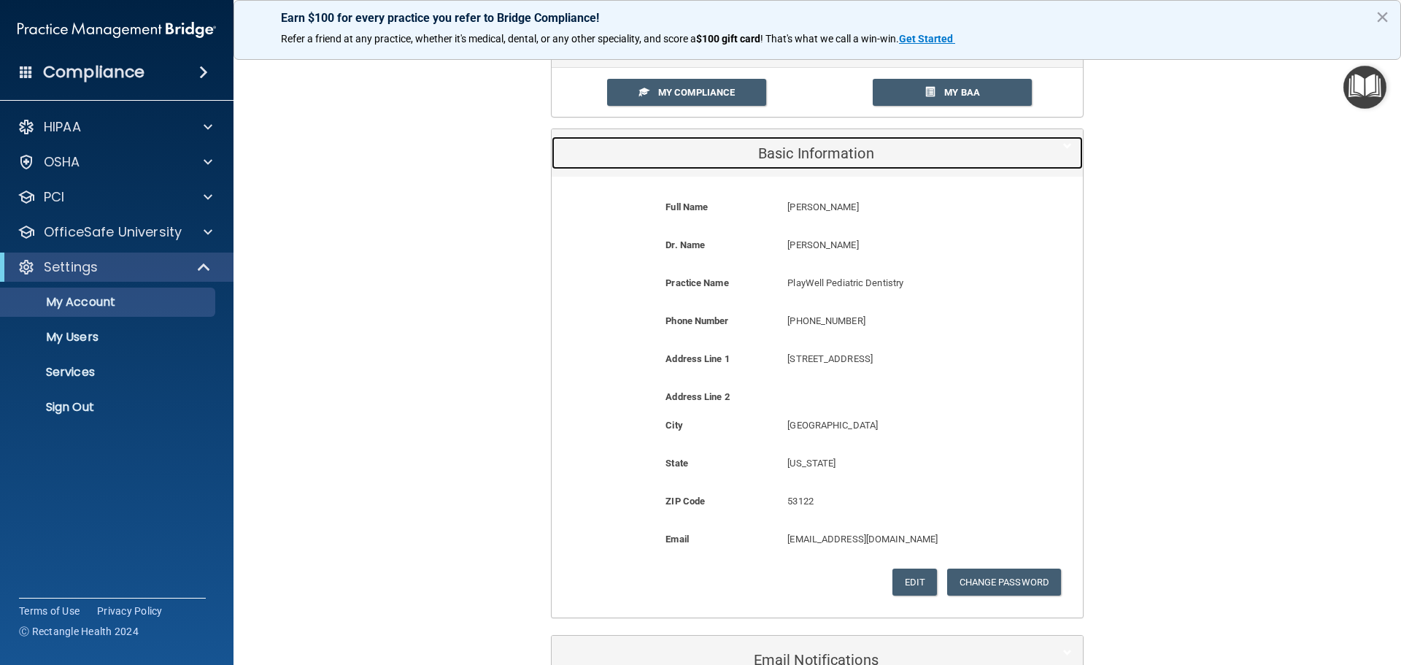
scroll to position [196, 0]
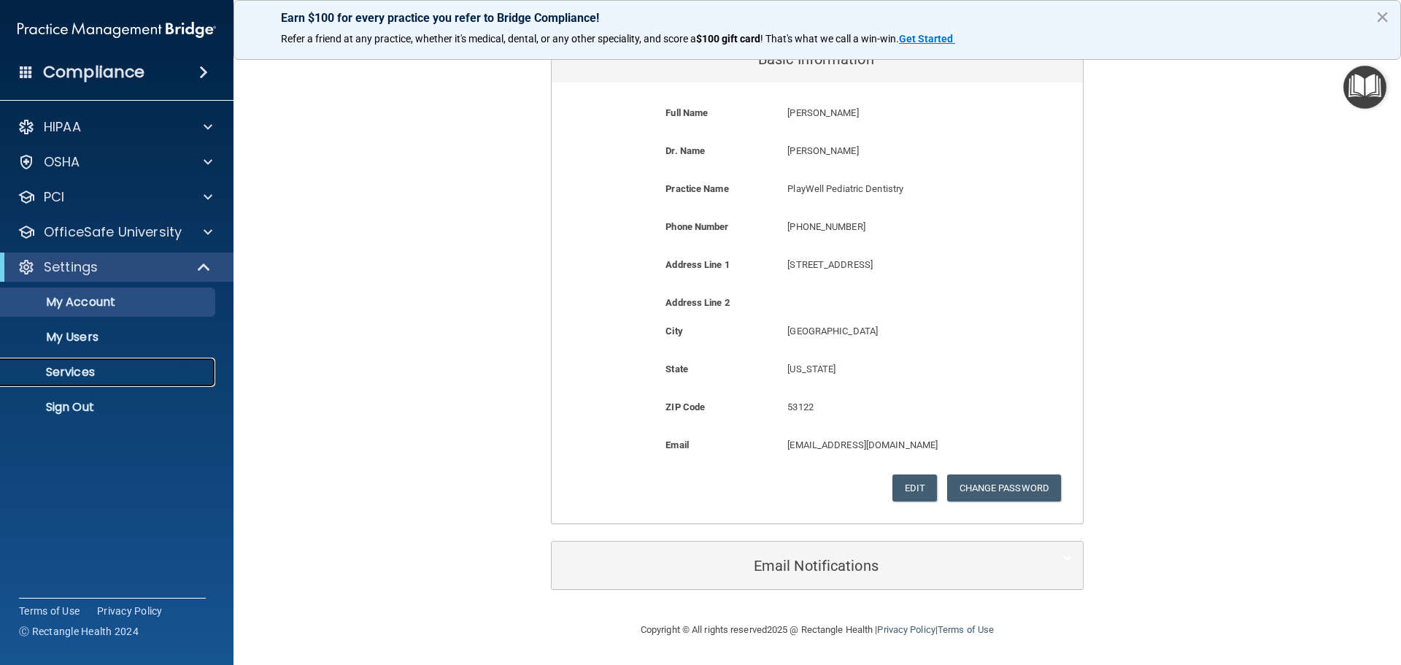
click at [78, 372] on p "Services" at bounding box center [108, 372] width 199 height 15
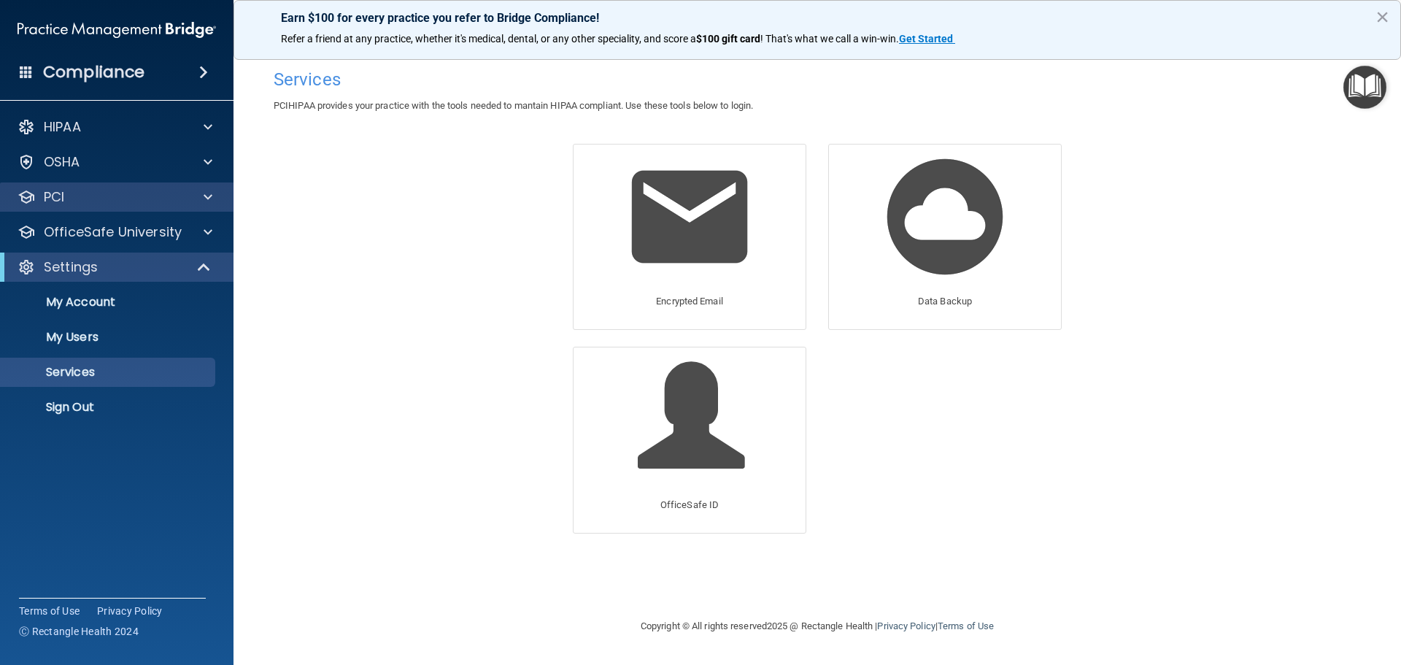
click at [69, 185] on div "PCI" at bounding box center [117, 196] width 234 height 29
click at [201, 196] on div at bounding box center [206, 197] width 36 height 18
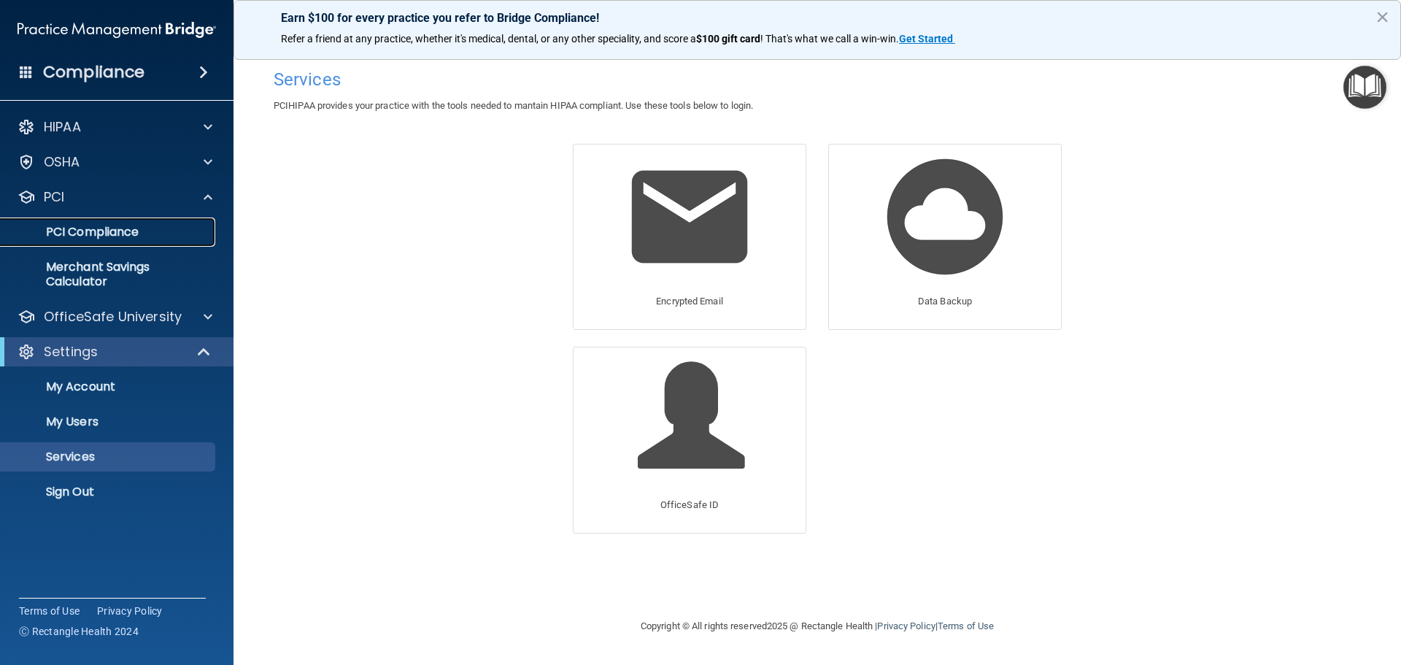
click at [72, 227] on p "PCI Compliance" at bounding box center [108, 232] width 199 height 15
